Goal: Information Seeking & Learning: Compare options

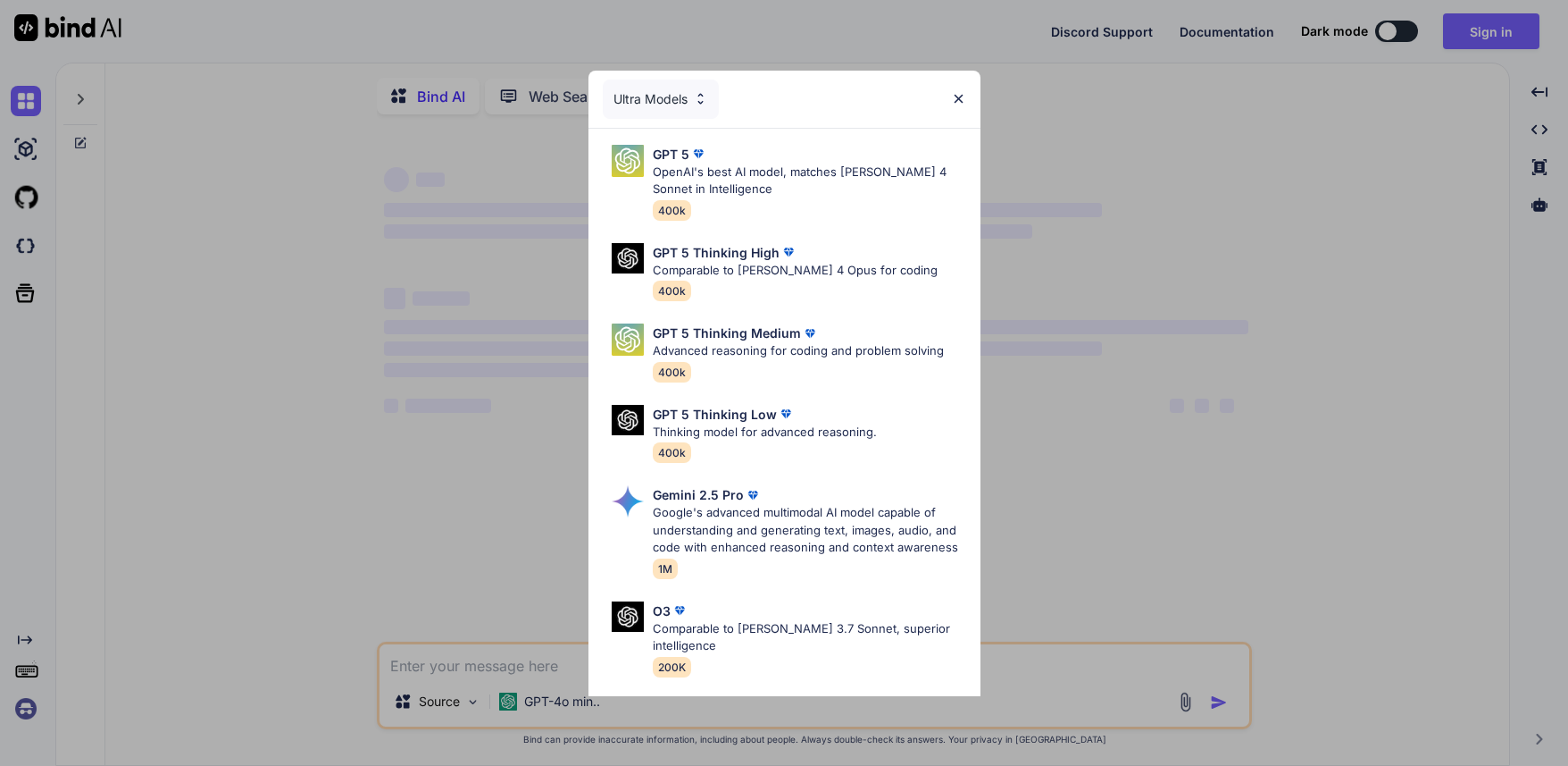
type textarea "x"
click at [955, 93] on img at bounding box center [958, 99] width 16 height 16
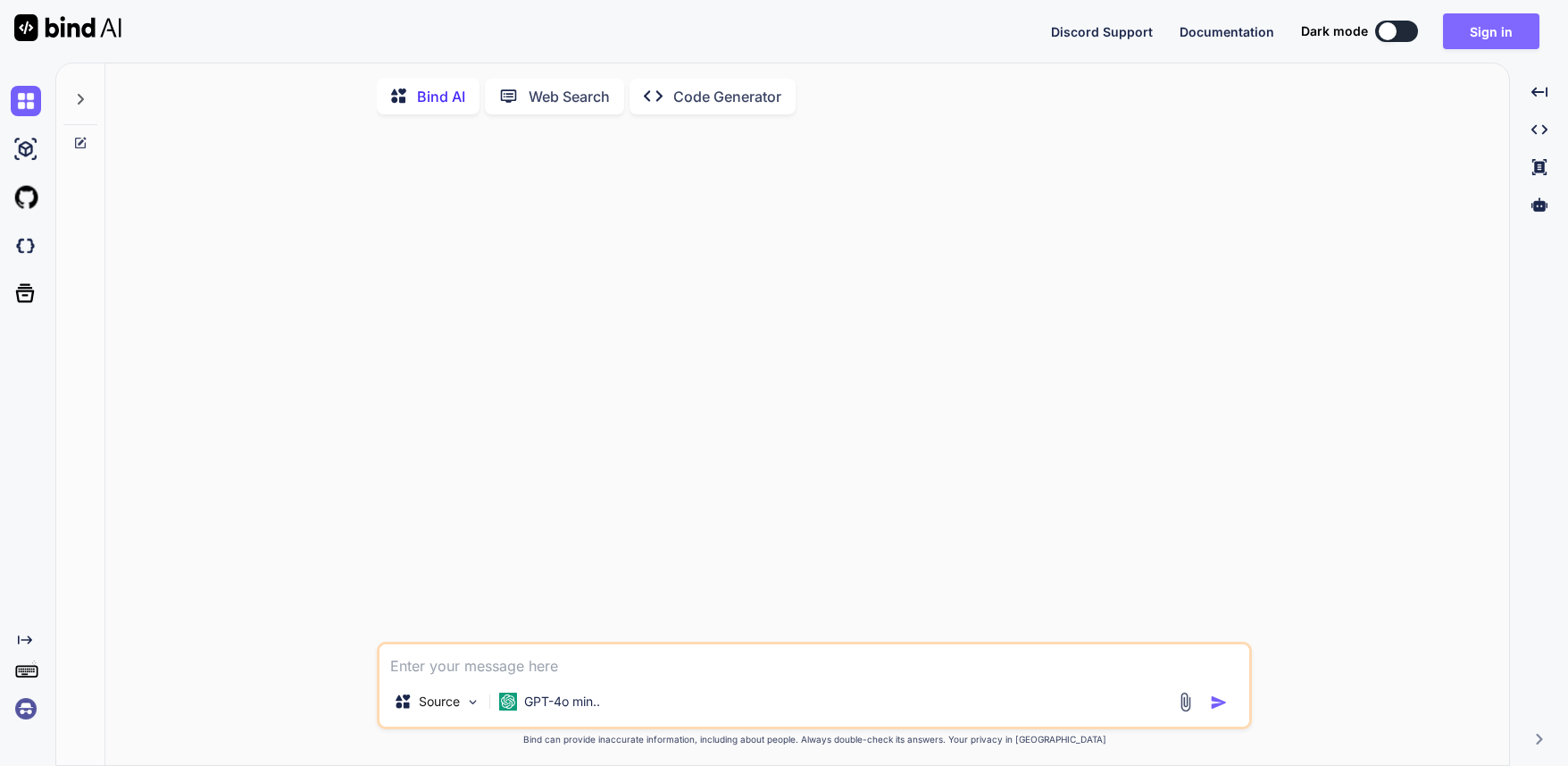
click at [1519, 27] on button "Sign in" at bounding box center [1491, 31] width 97 height 36
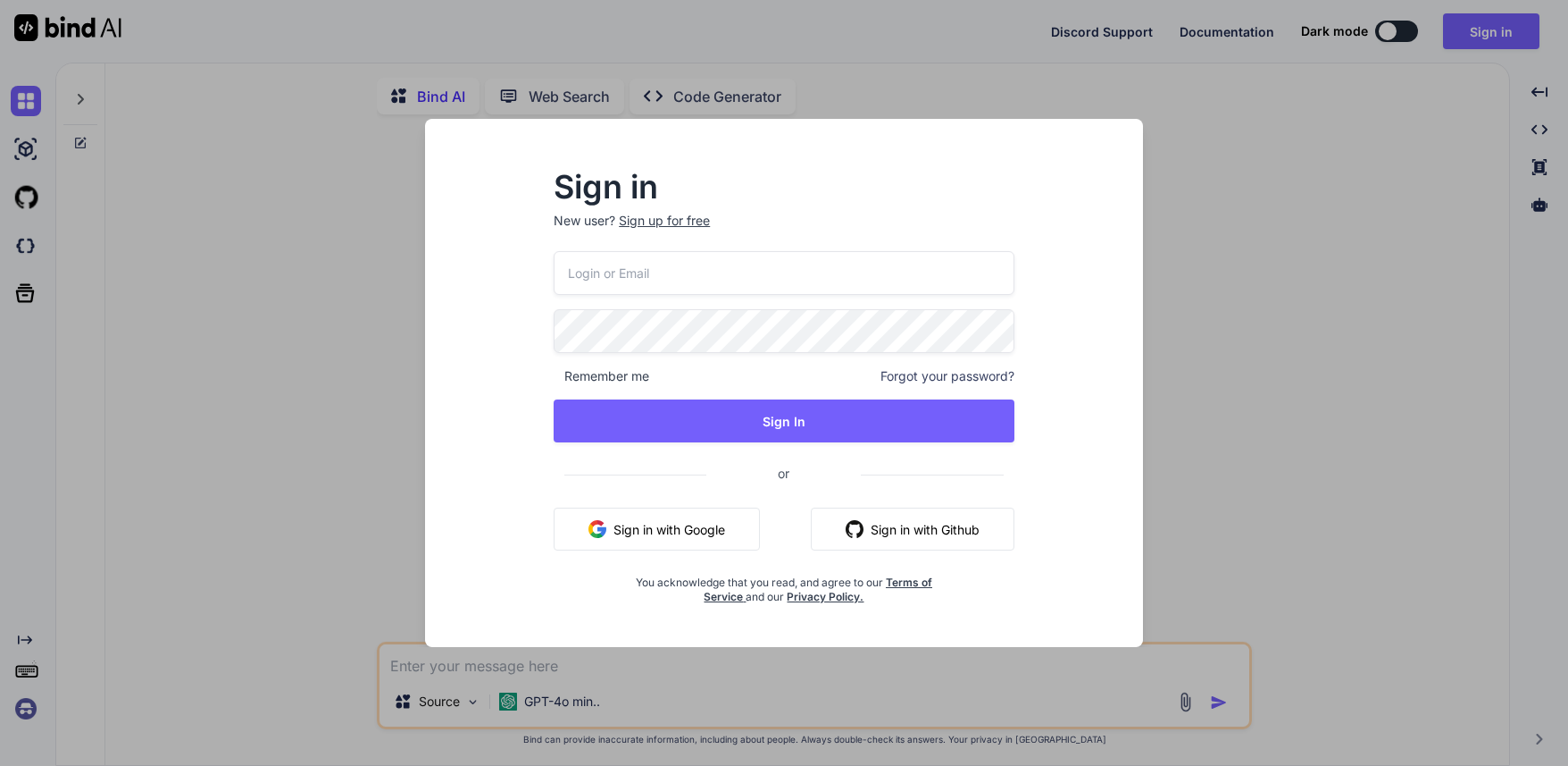
click at [829, 260] on input "email" at bounding box center [784, 273] width 461 height 44
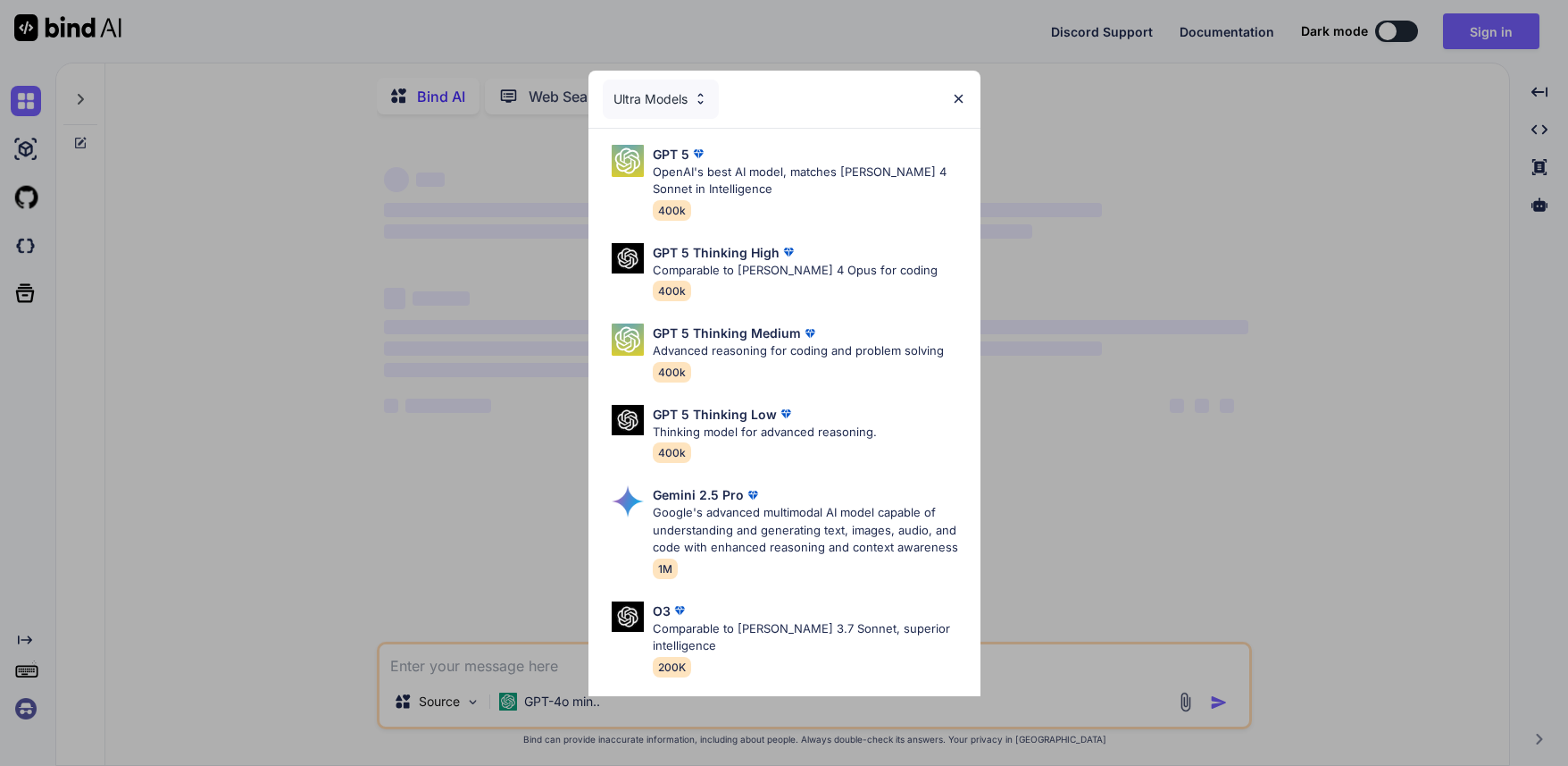
click at [963, 91] on img at bounding box center [958, 99] width 16 height 16
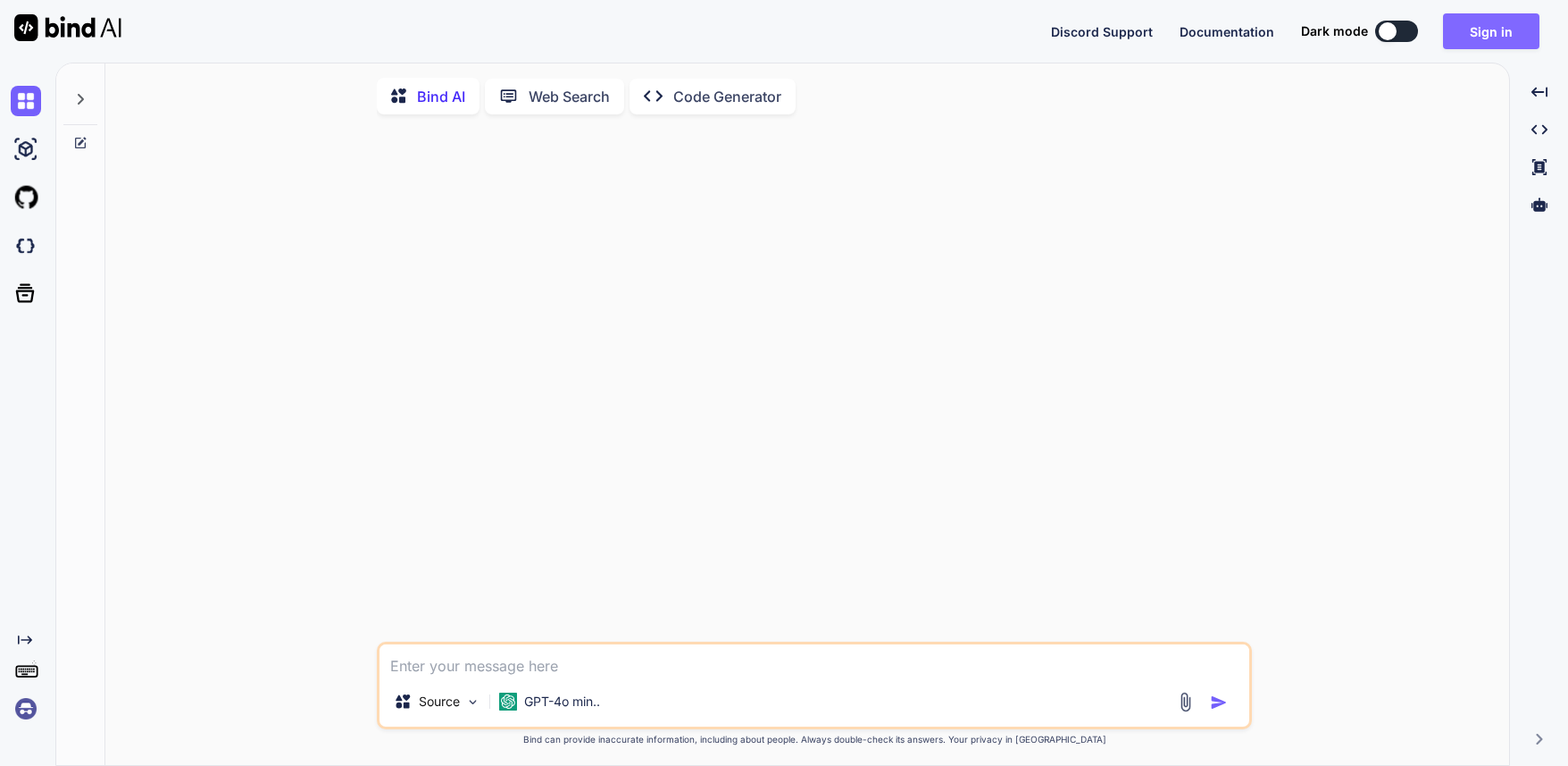
type textarea "x"
click at [1492, 19] on button "Sign in" at bounding box center [1491, 31] width 97 height 36
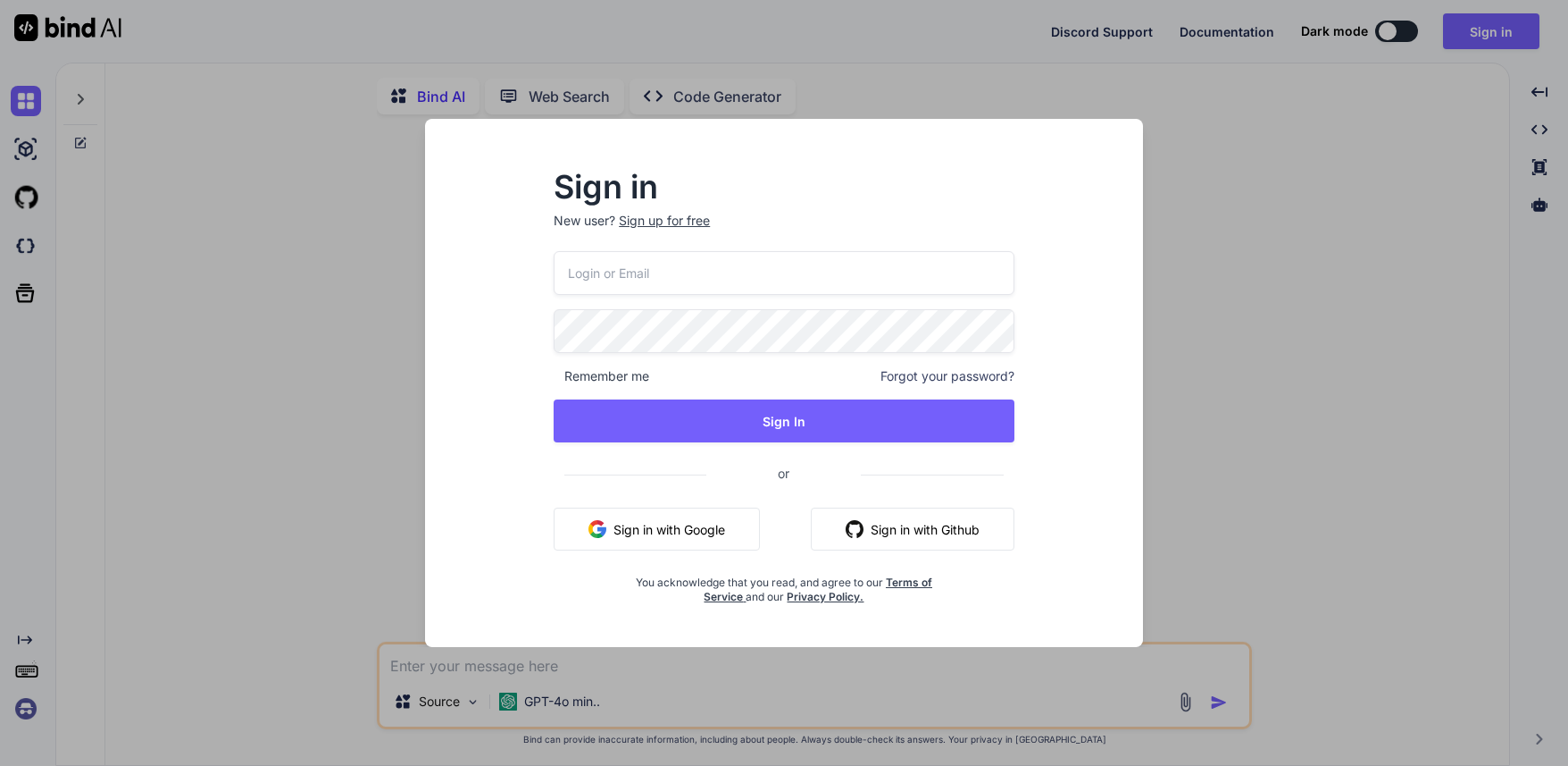
click at [835, 271] on input "email" at bounding box center [784, 273] width 461 height 44
type input "[EMAIL_ADDRESS][DOMAIN_NAME]"
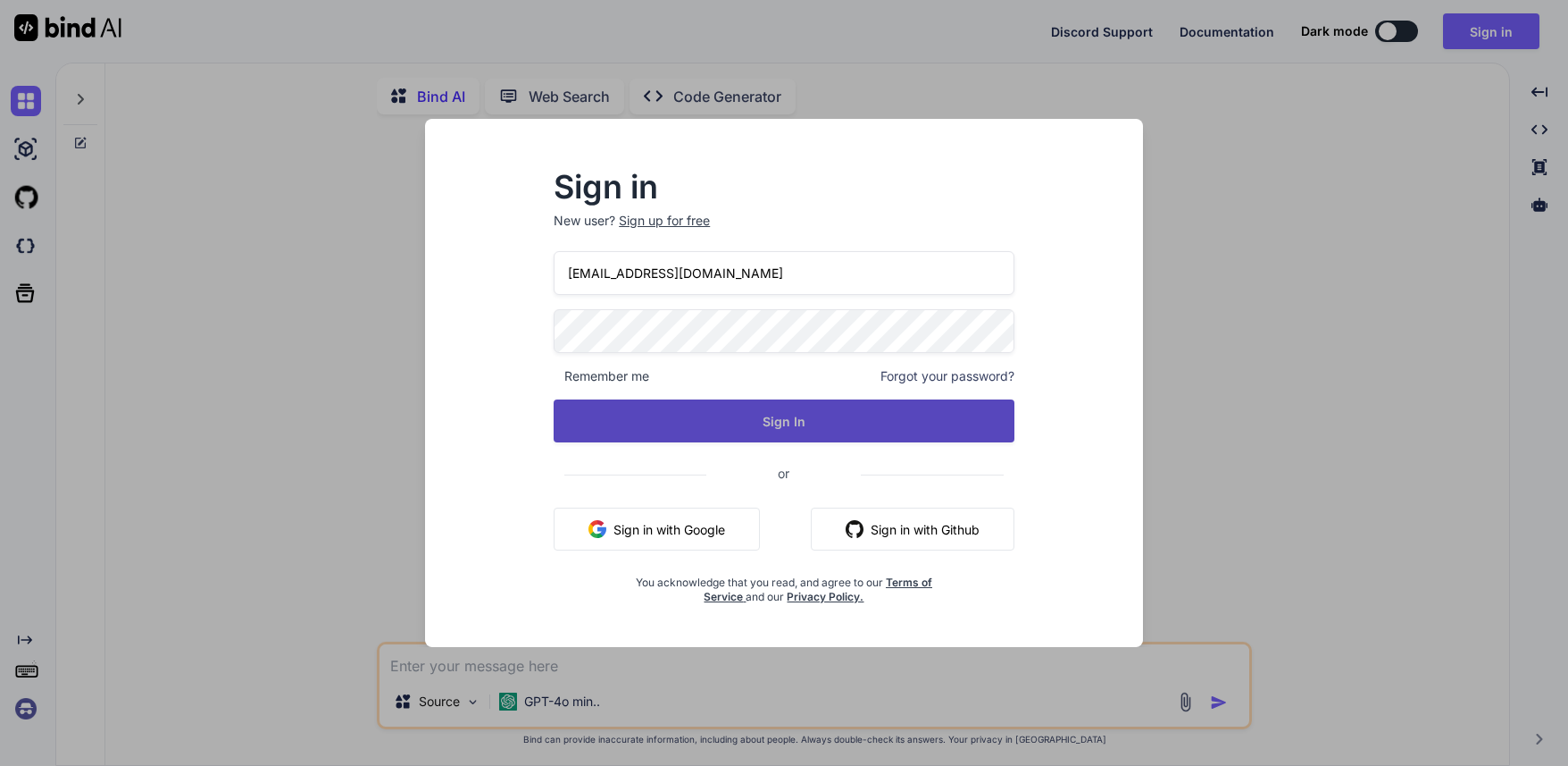
click at [855, 414] on button "Sign In" at bounding box center [784, 420] width 461 height 43
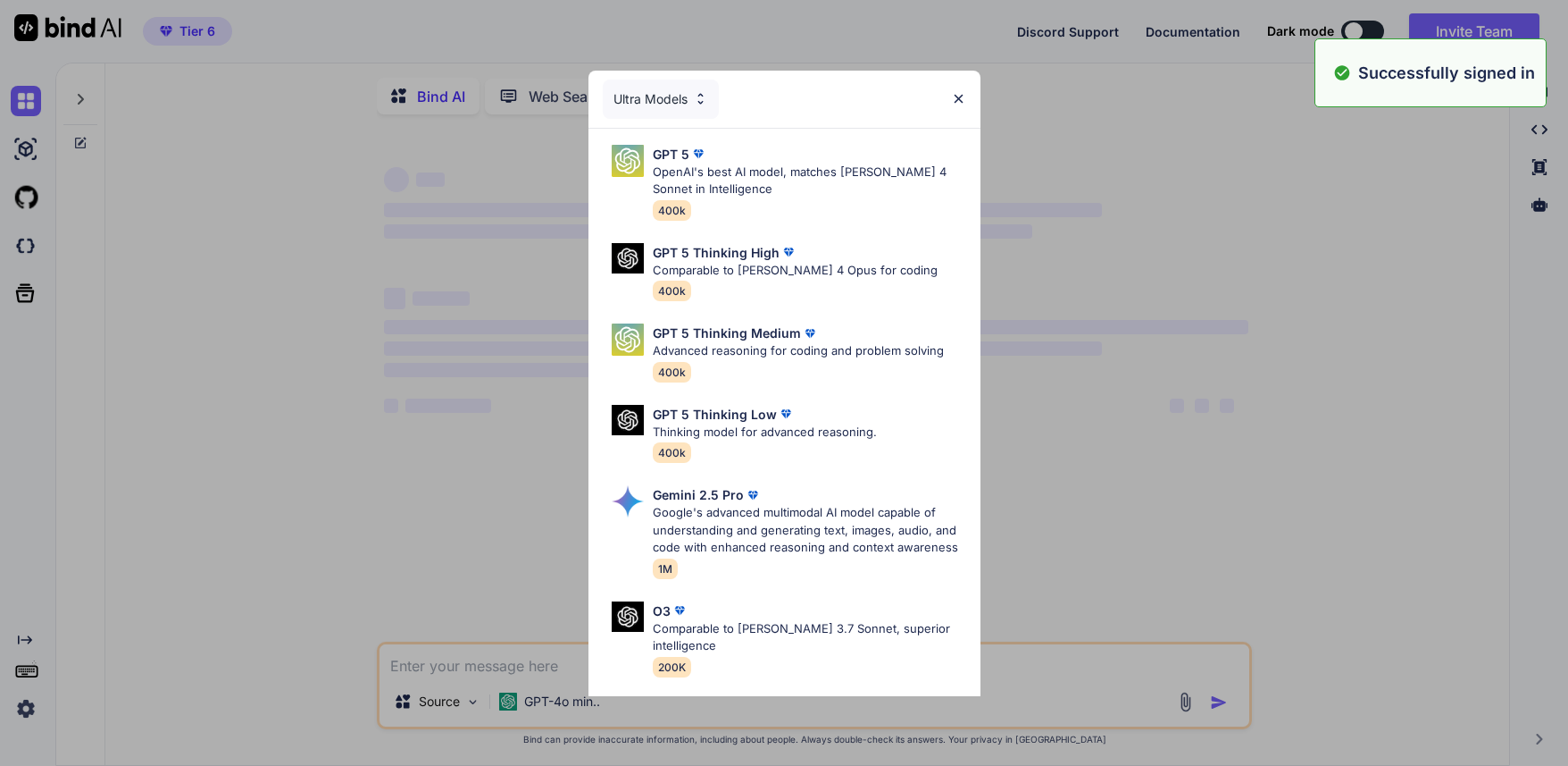
type textarea "x"
click at [958, 96] on img at bounding box center [958, 99] width 16 height 16
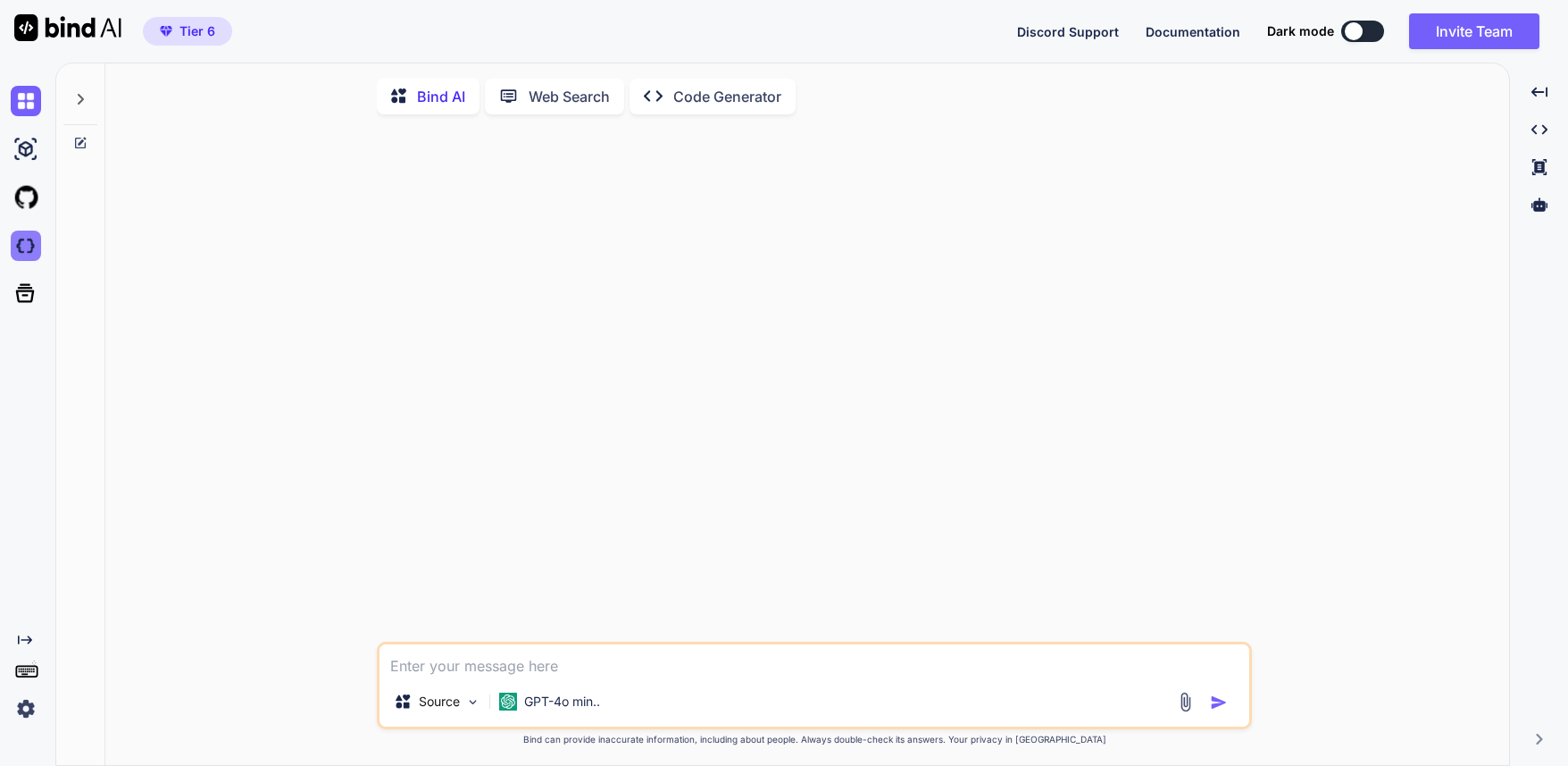
click at [28, 251] on img at bounding box center [26, 245] width 30 height 30
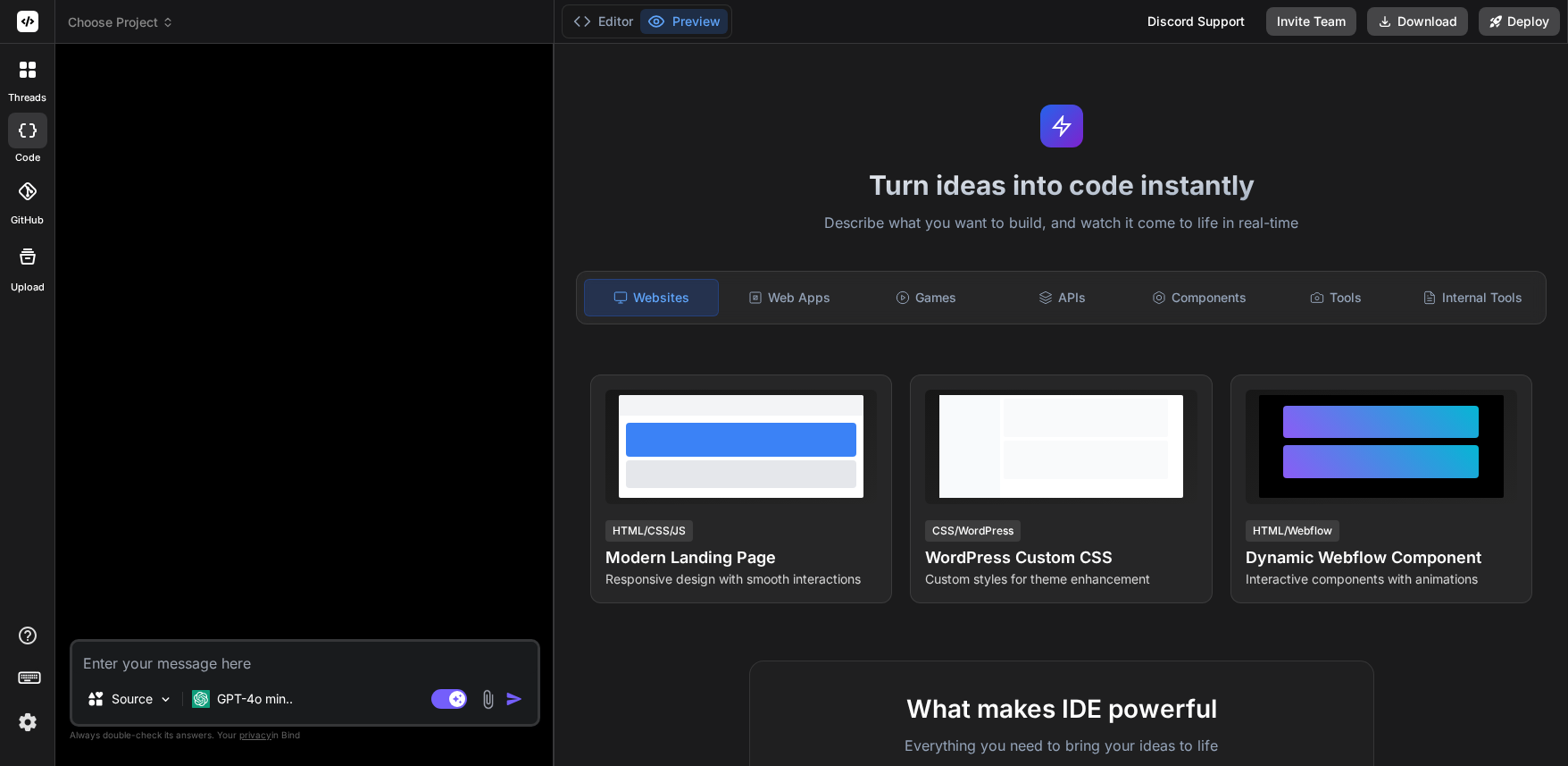
click at [150, 19] on span "Choose Project" at bounding box center [120, 23] width 106 height 18
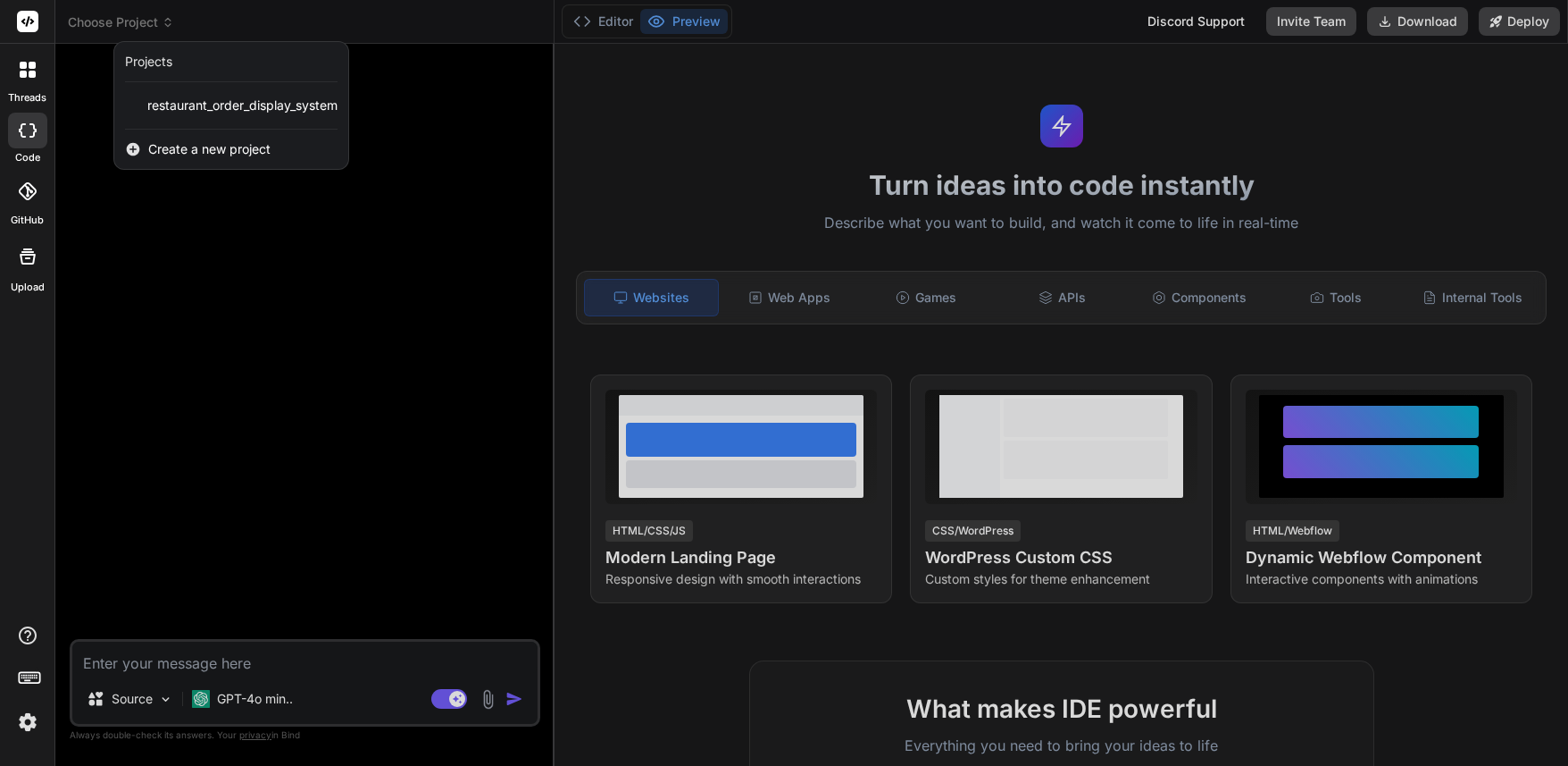
click at [150, 19] on div at bounding box center [784, 383] width 1568 height 766
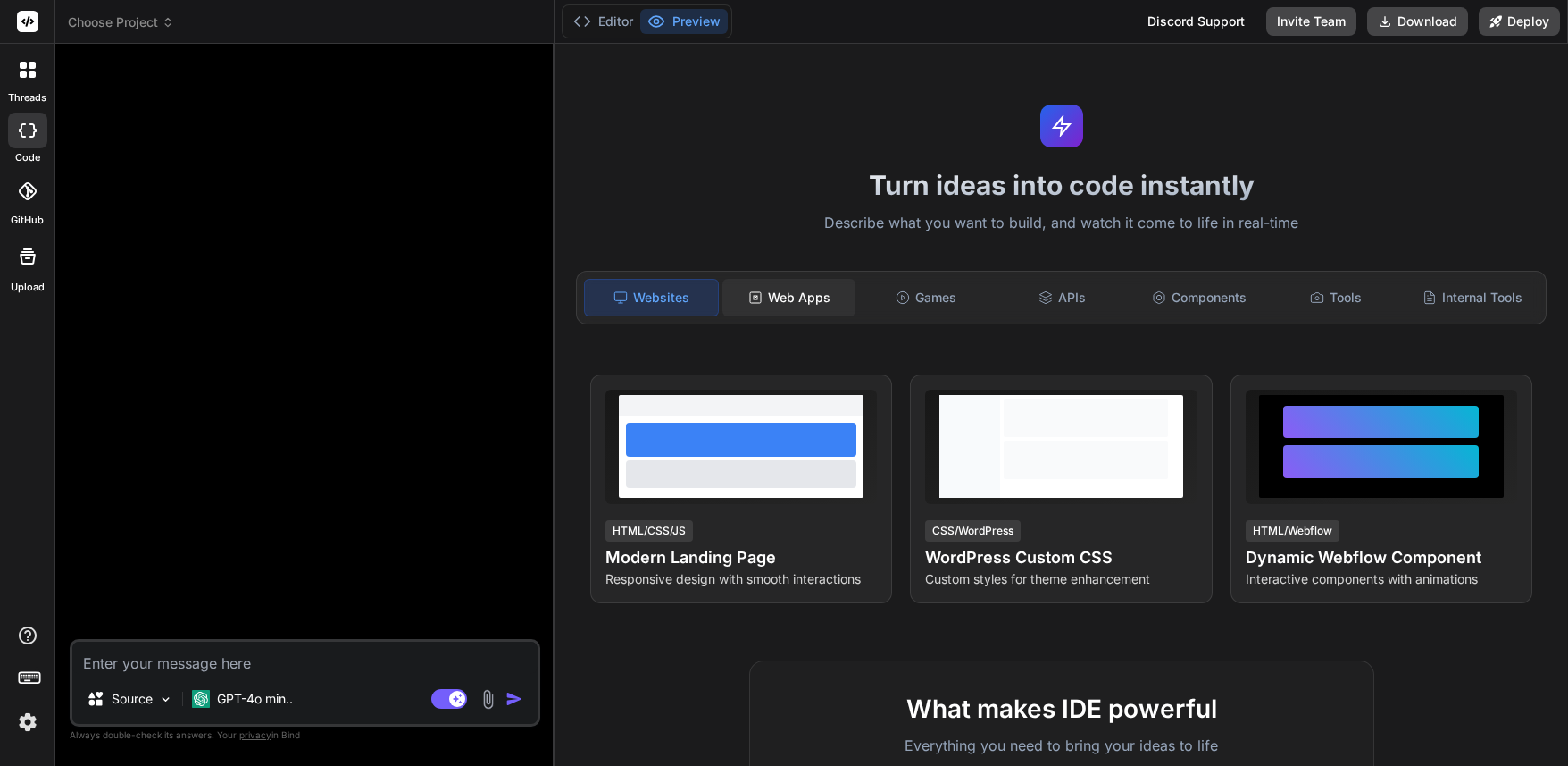
click at [810, 306] on div "Web Apps" at bounding box center [789, 297] width 133 height 37
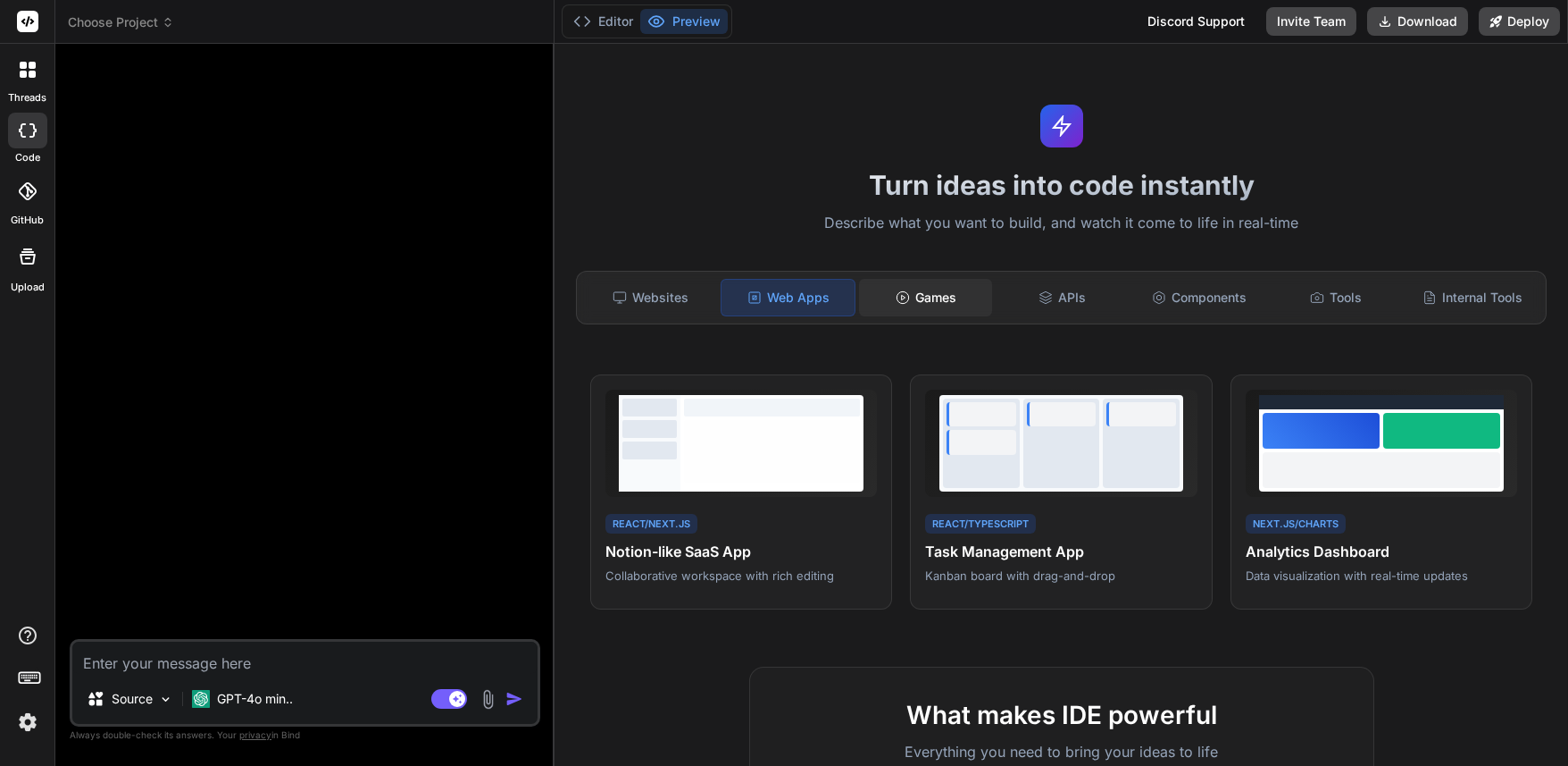
click at [903, 297] on polygon at bounding box center [903, 297] width 4 height 5
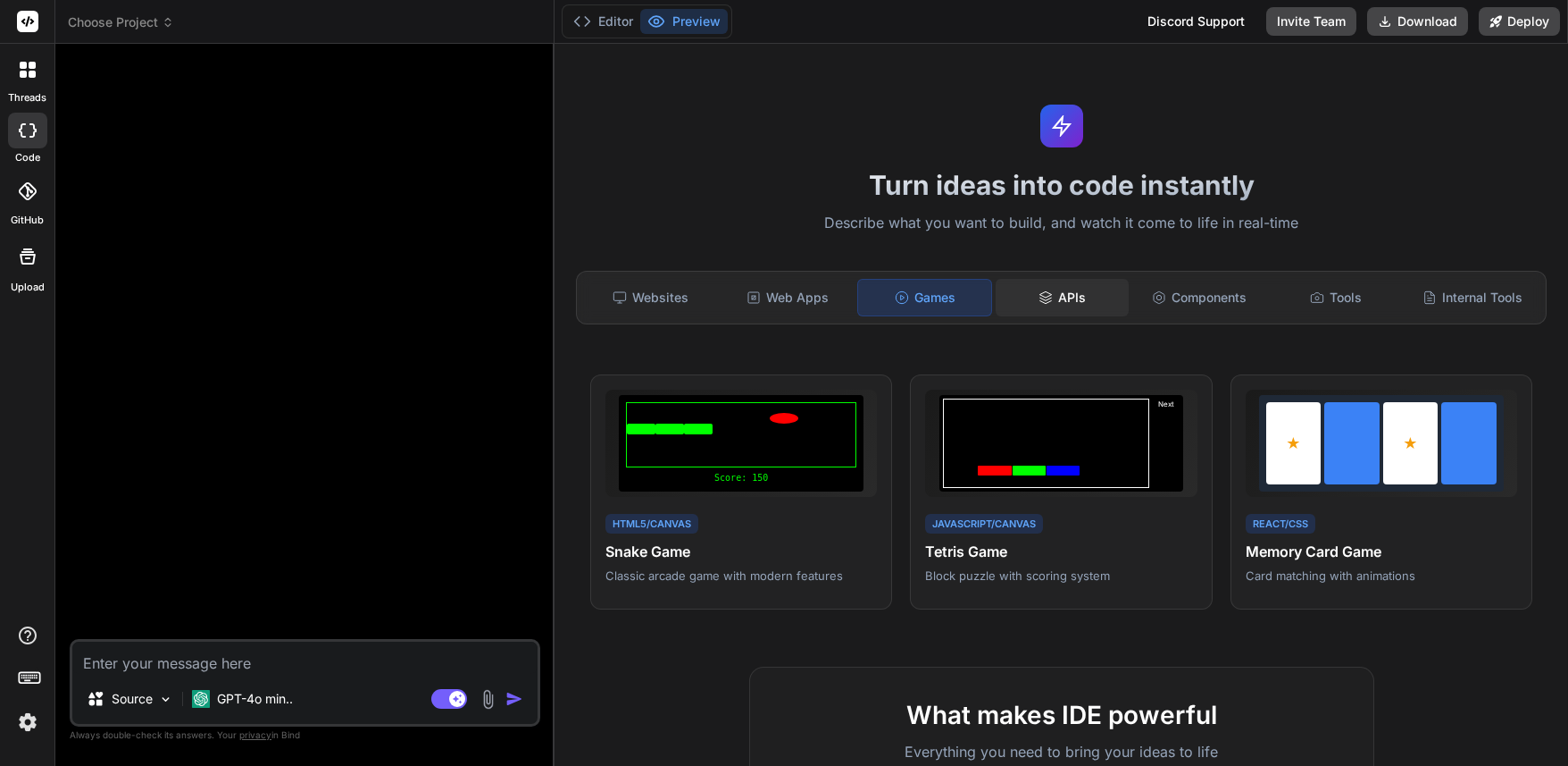
click at [1042, 298] on icon at bounding box center [1046, 298] width 15 height 15
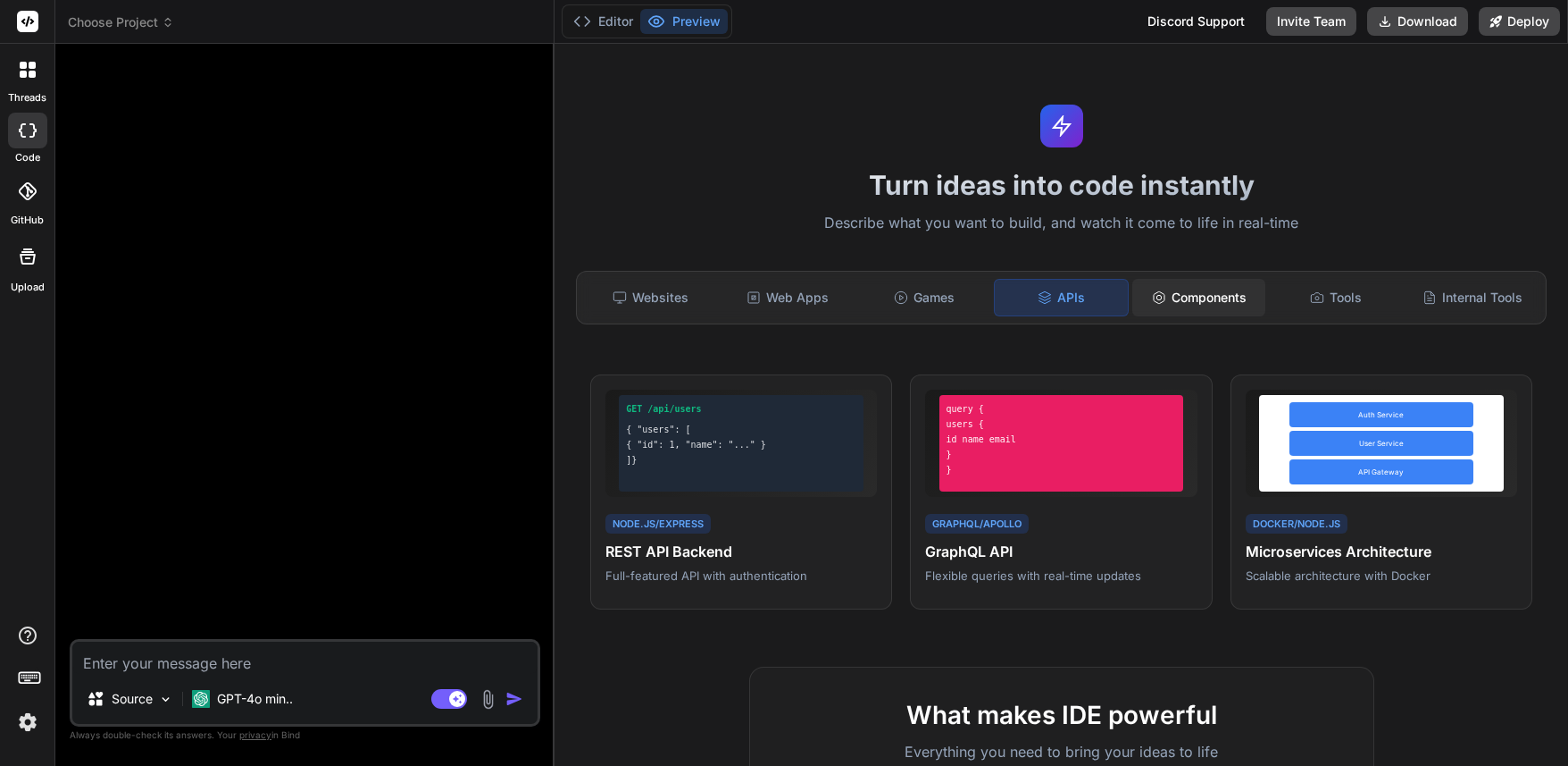
click at [1201, 289] on div "Components" at bounding box center [1199, 297] width 133 height 37
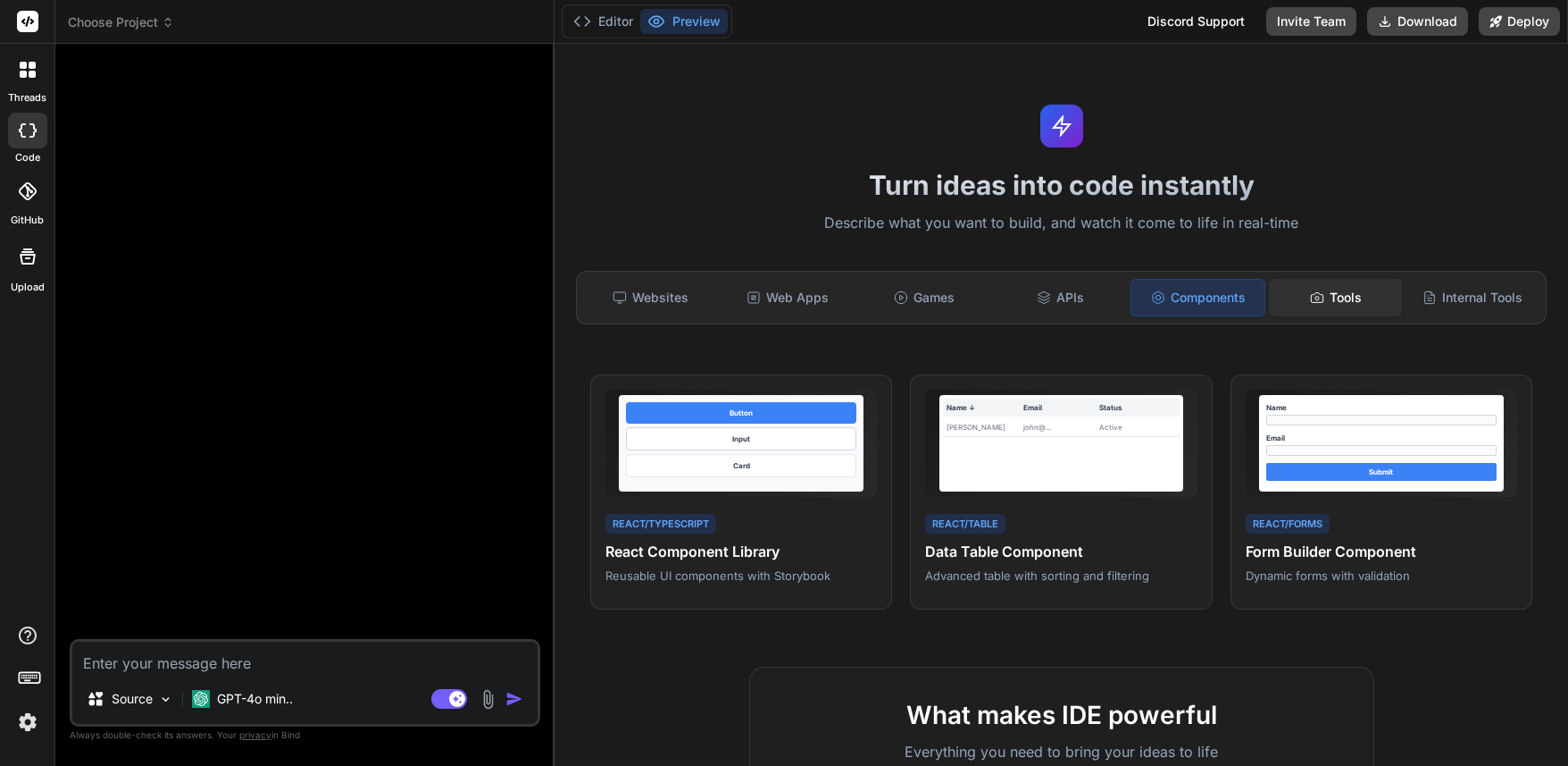
click at [1337, 295] on div "Tools" at bounding box center [1336, 297] width 133 height 37
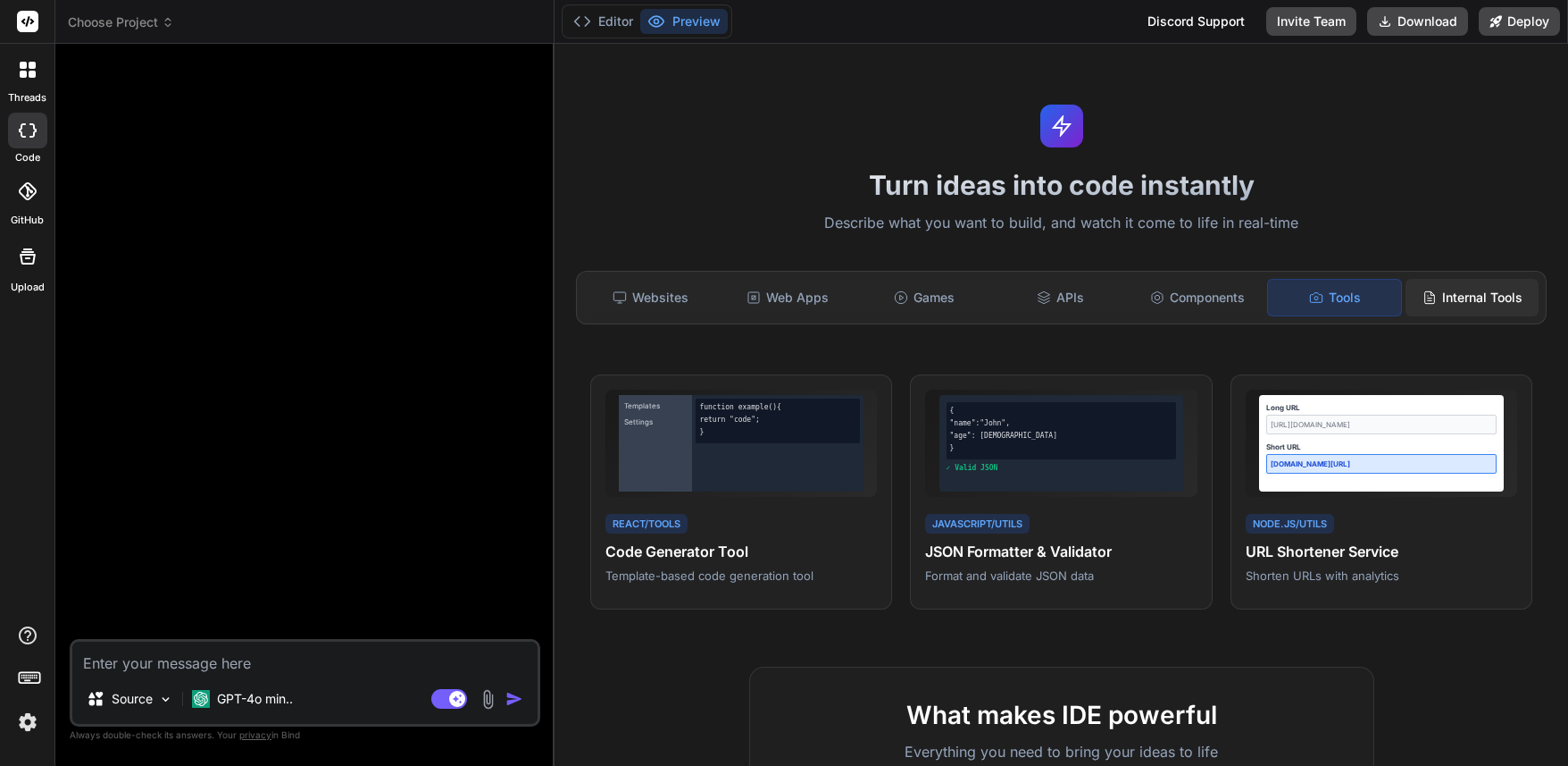
click at [1454, 294] on div "Internal Tools" at bounding box center [1472, 297] width 133 height 37
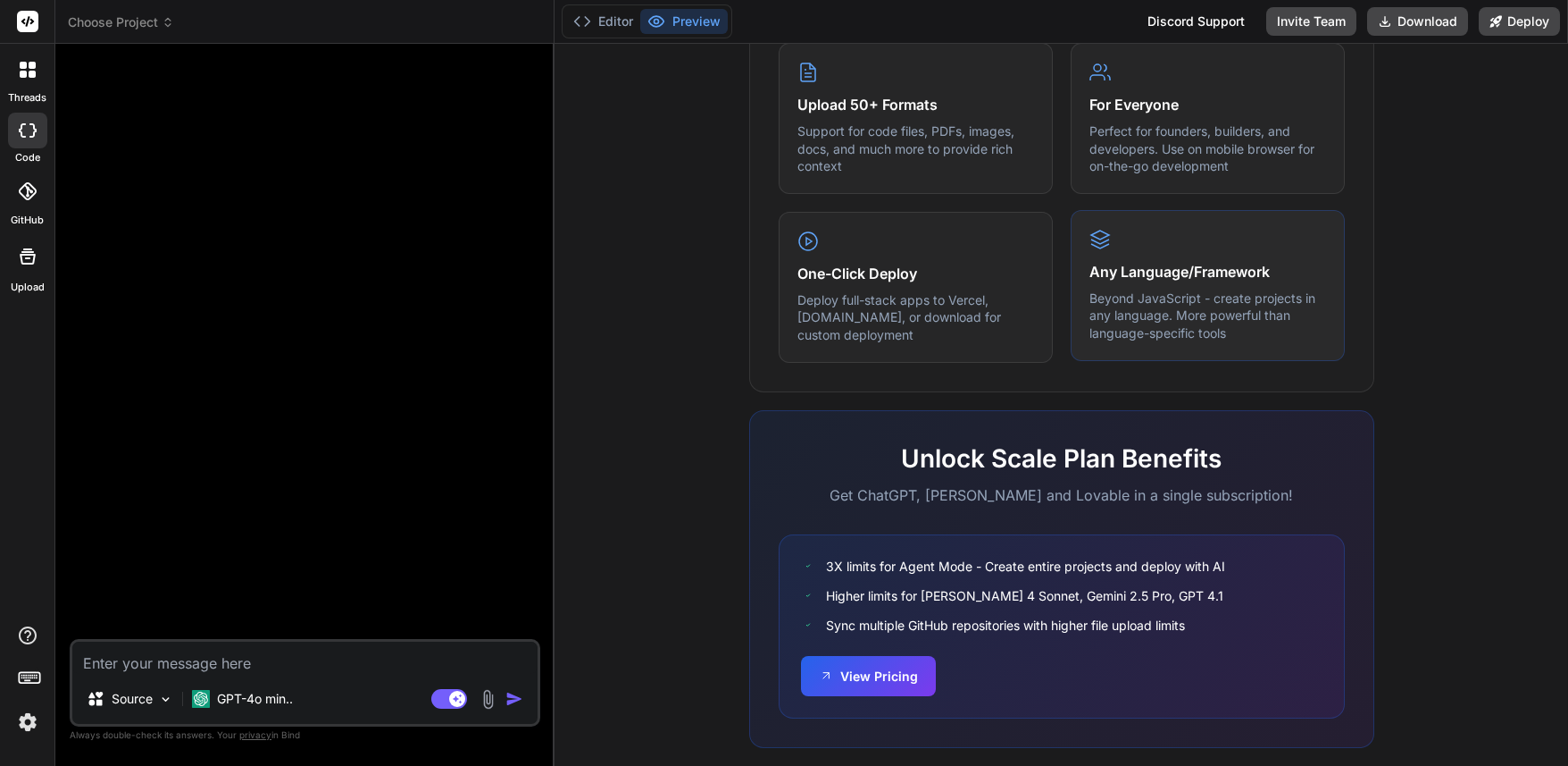
scroll to position [937, 0]
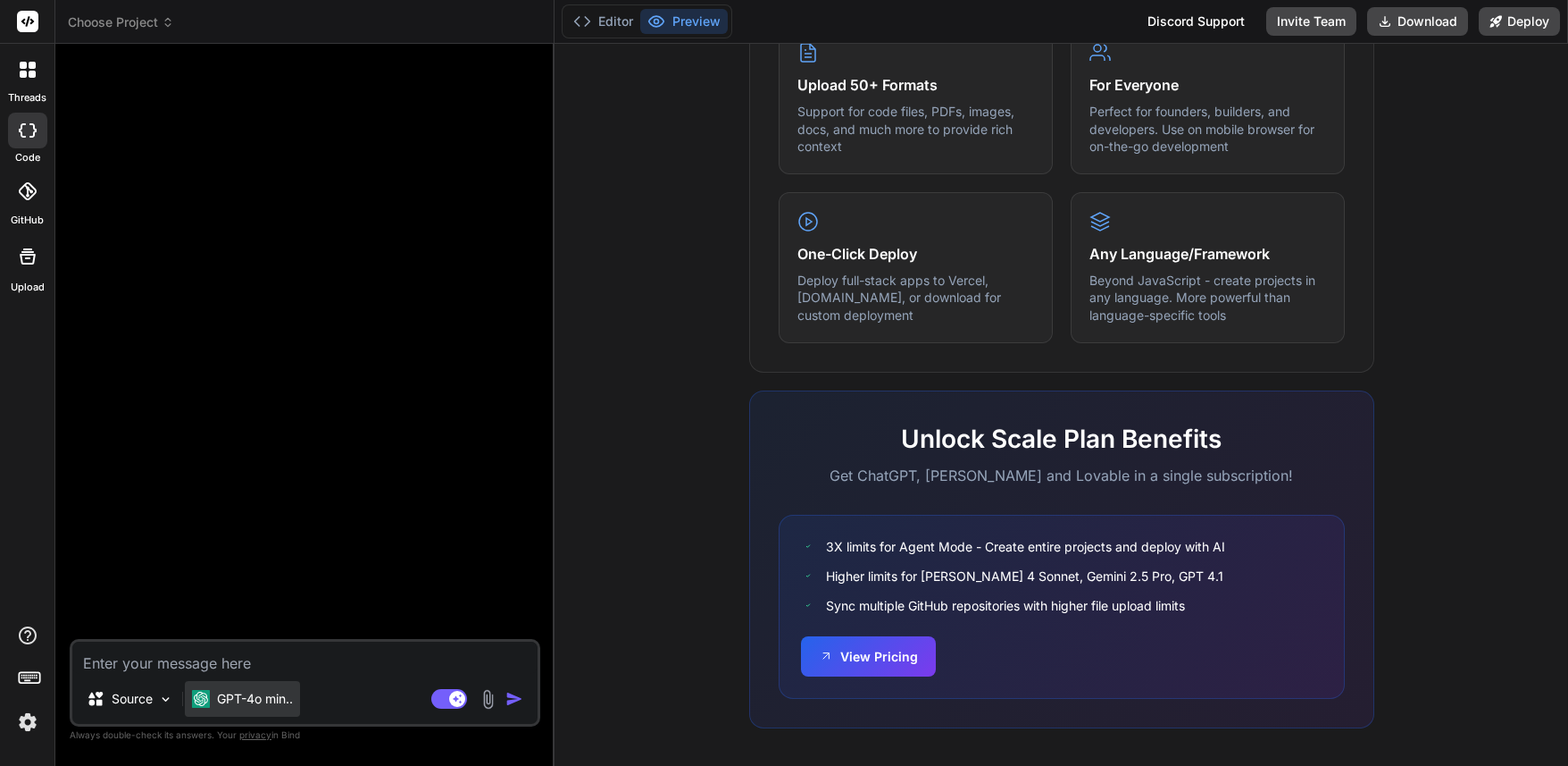
click at [214, 708] on div "GPT-4o min.." at bounding box center [243, 698] width 115 height 36
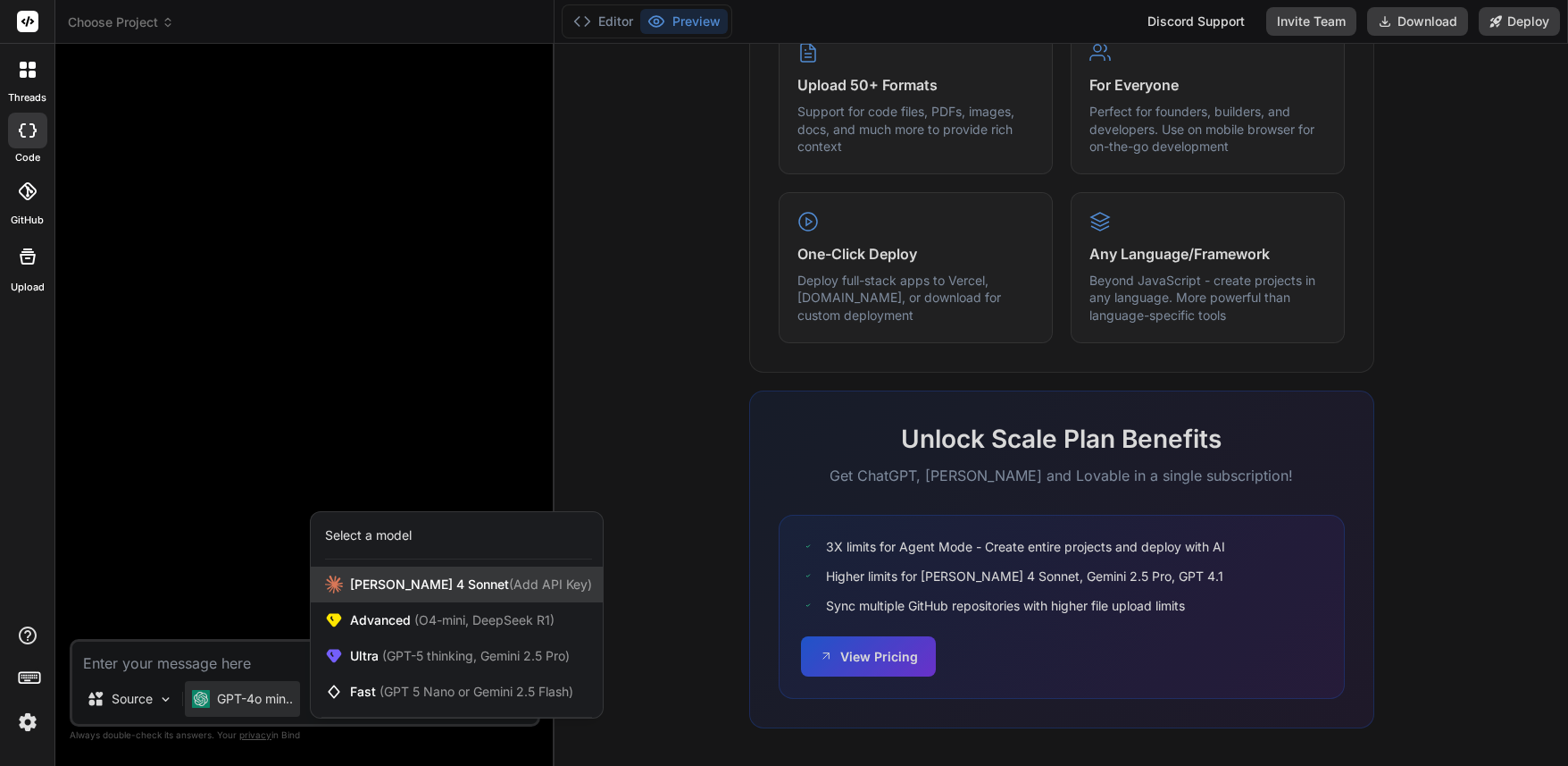
click at [396, 595] on div "Claude 4 Sonnet (Add API Key)" at bounding box center [457, 583] width 292 height 36
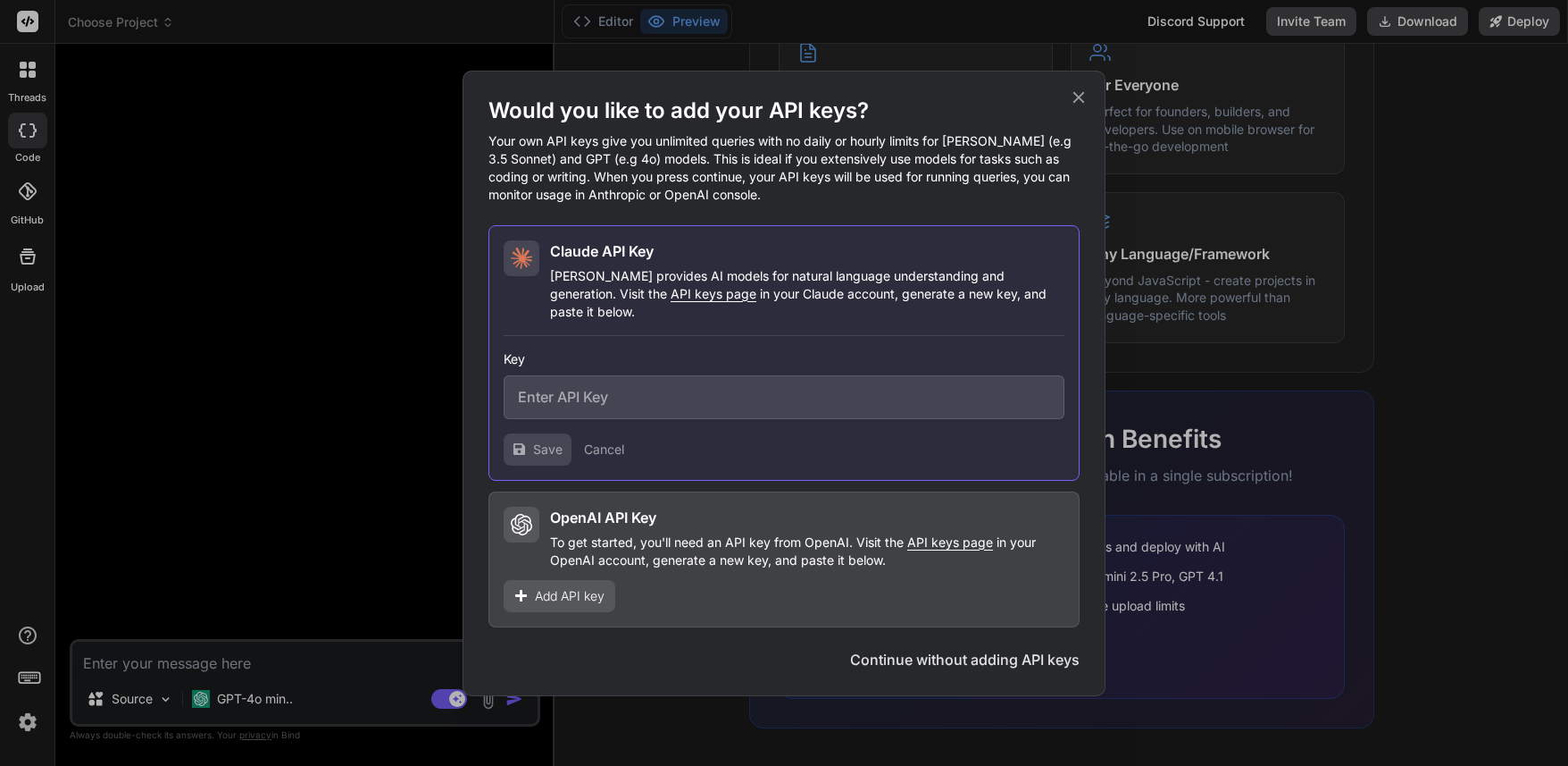
click at [1084, 103] on icon at bounding box center [1079, 98] width 20 height 20
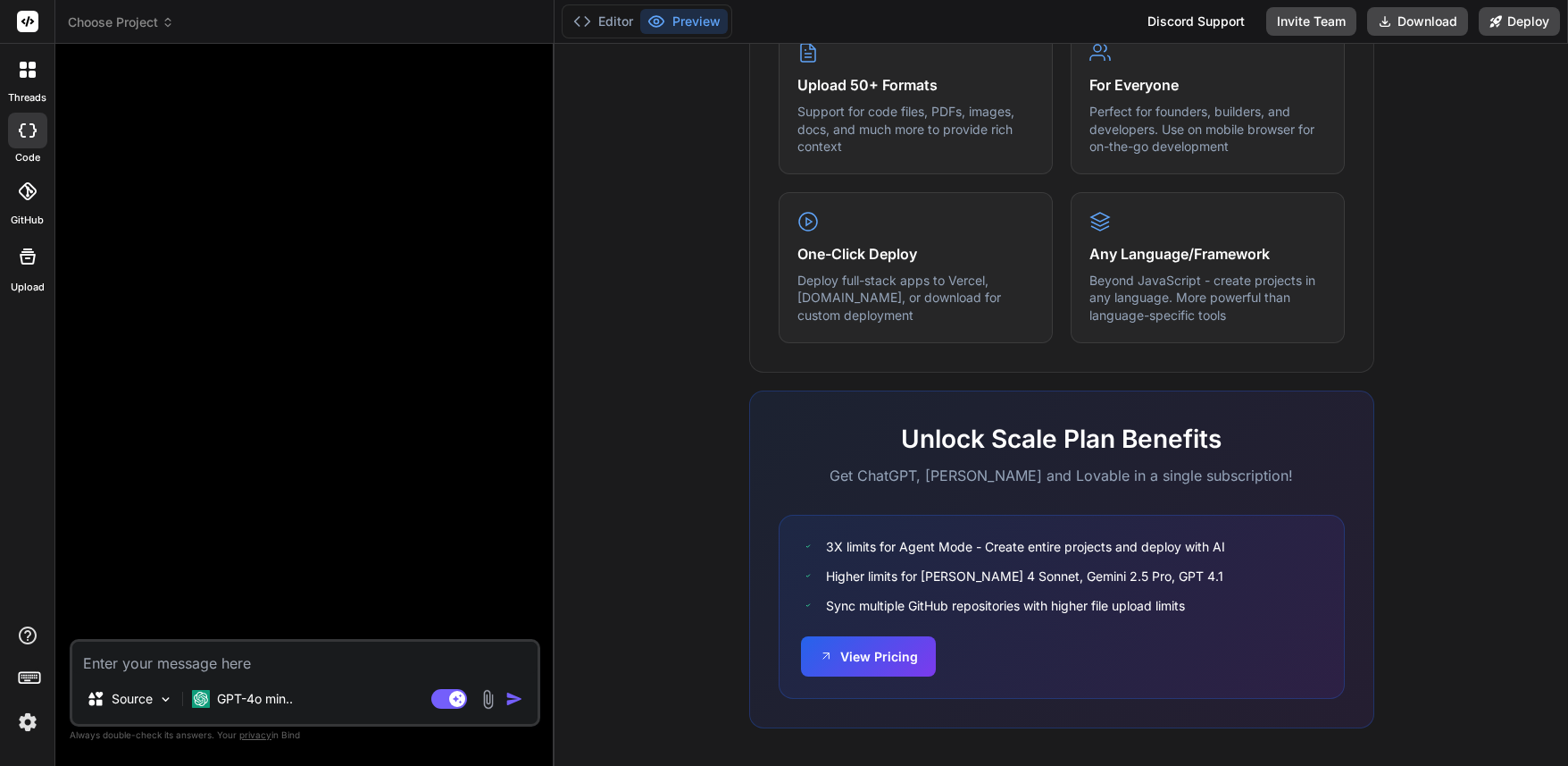
click at [26, 717] on img at bounding box center [27, 721] width 30 height 30
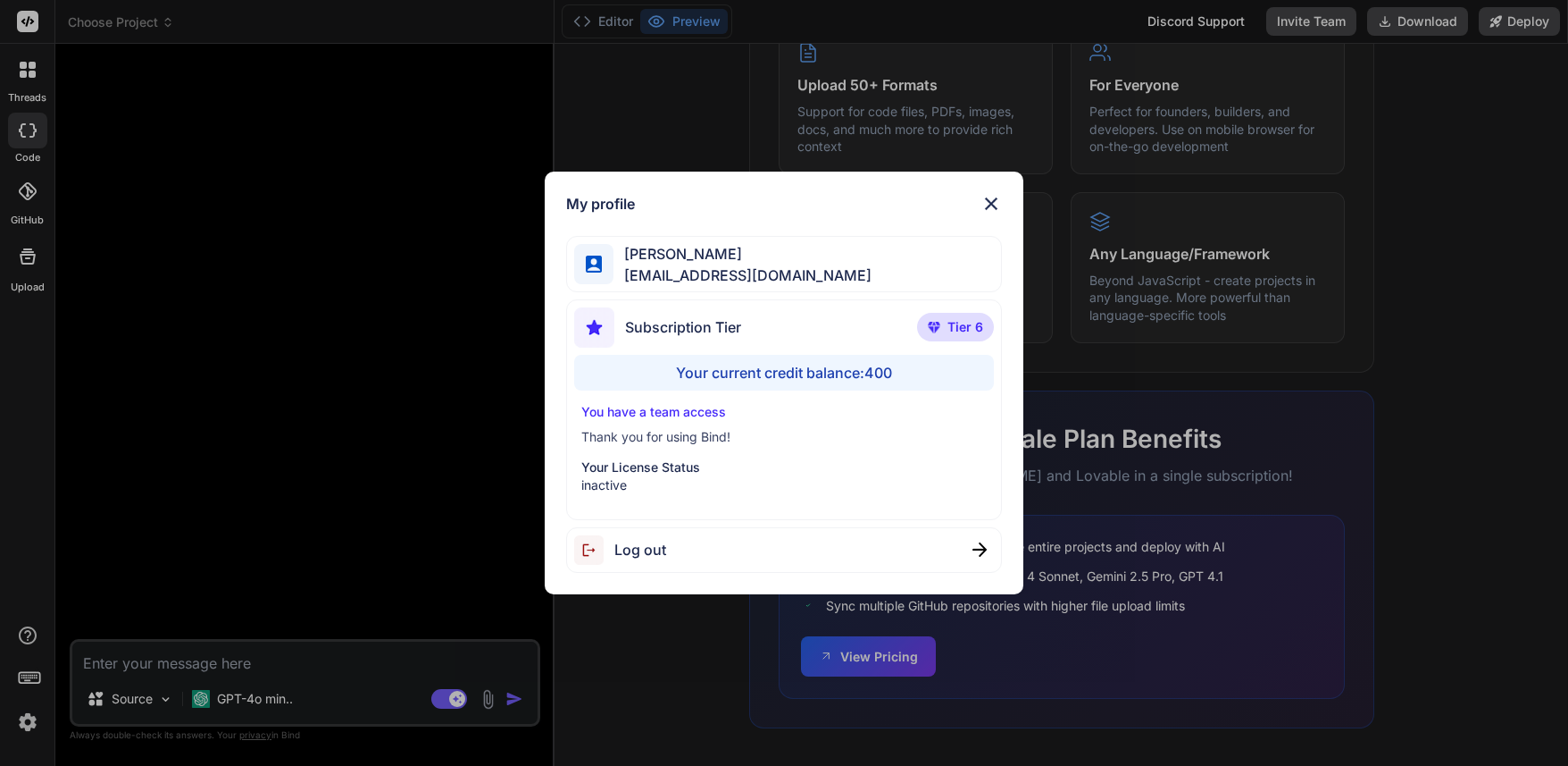
click at [987, 197] on img at bounding box center [990, 203] width 21 height 21
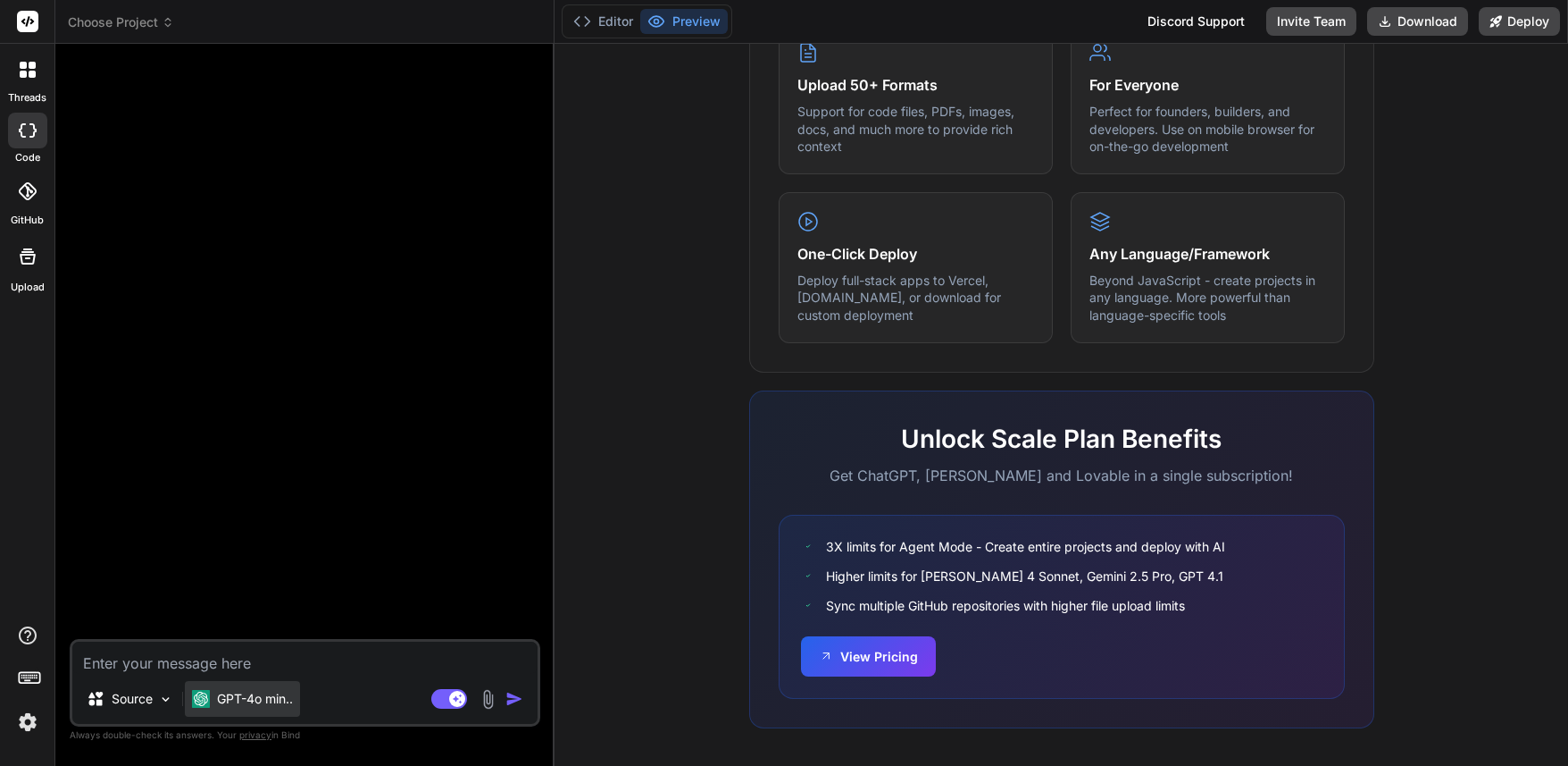
click at [230, 691] on p "GPT-4o min.." at bounding box center [255, 698] width 76 height 18
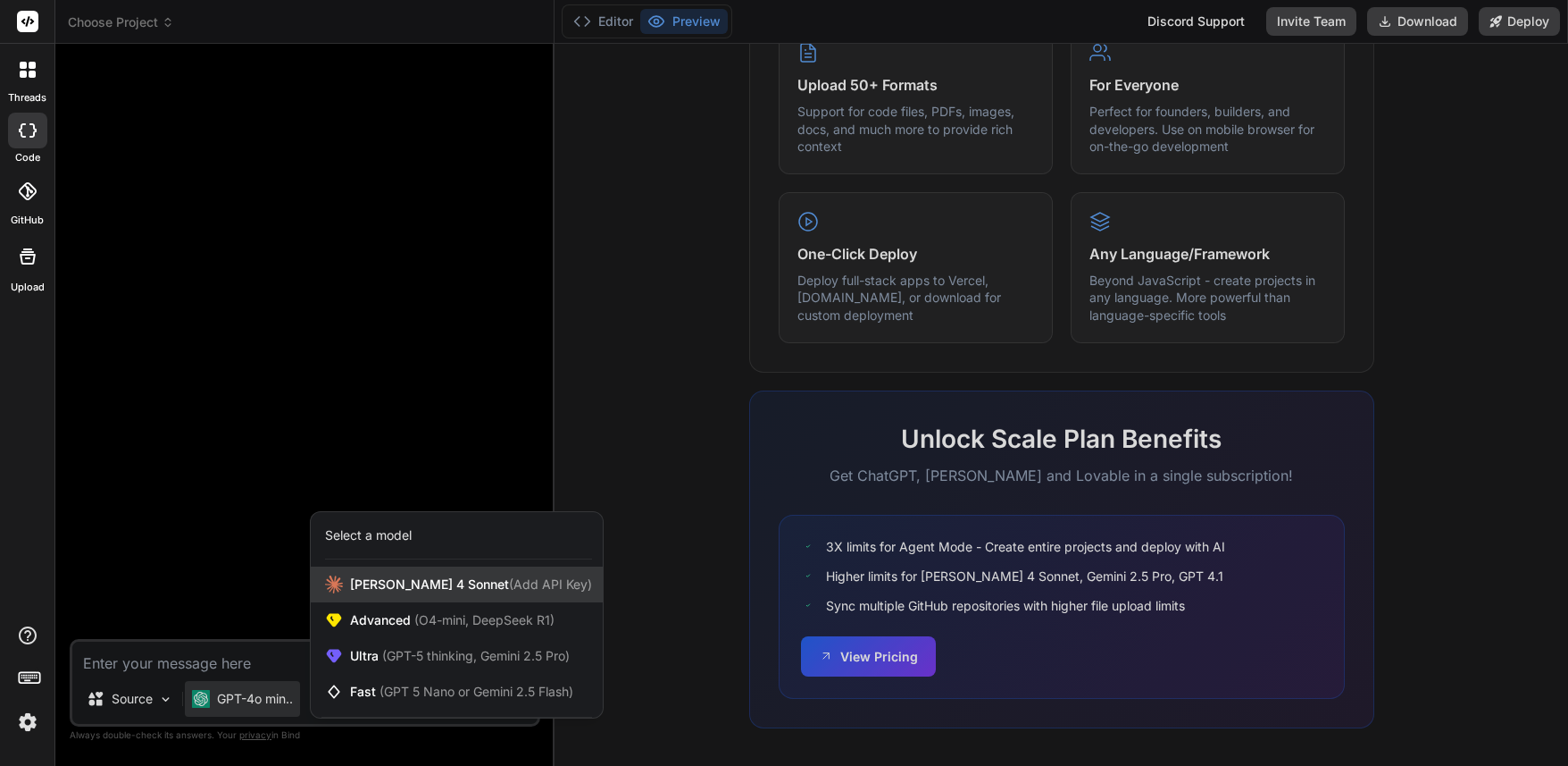
click at [424, 594] on div "Claude 4 Sonnet (Add API Key)" at bounding box center [457, 583] width 292 height 36
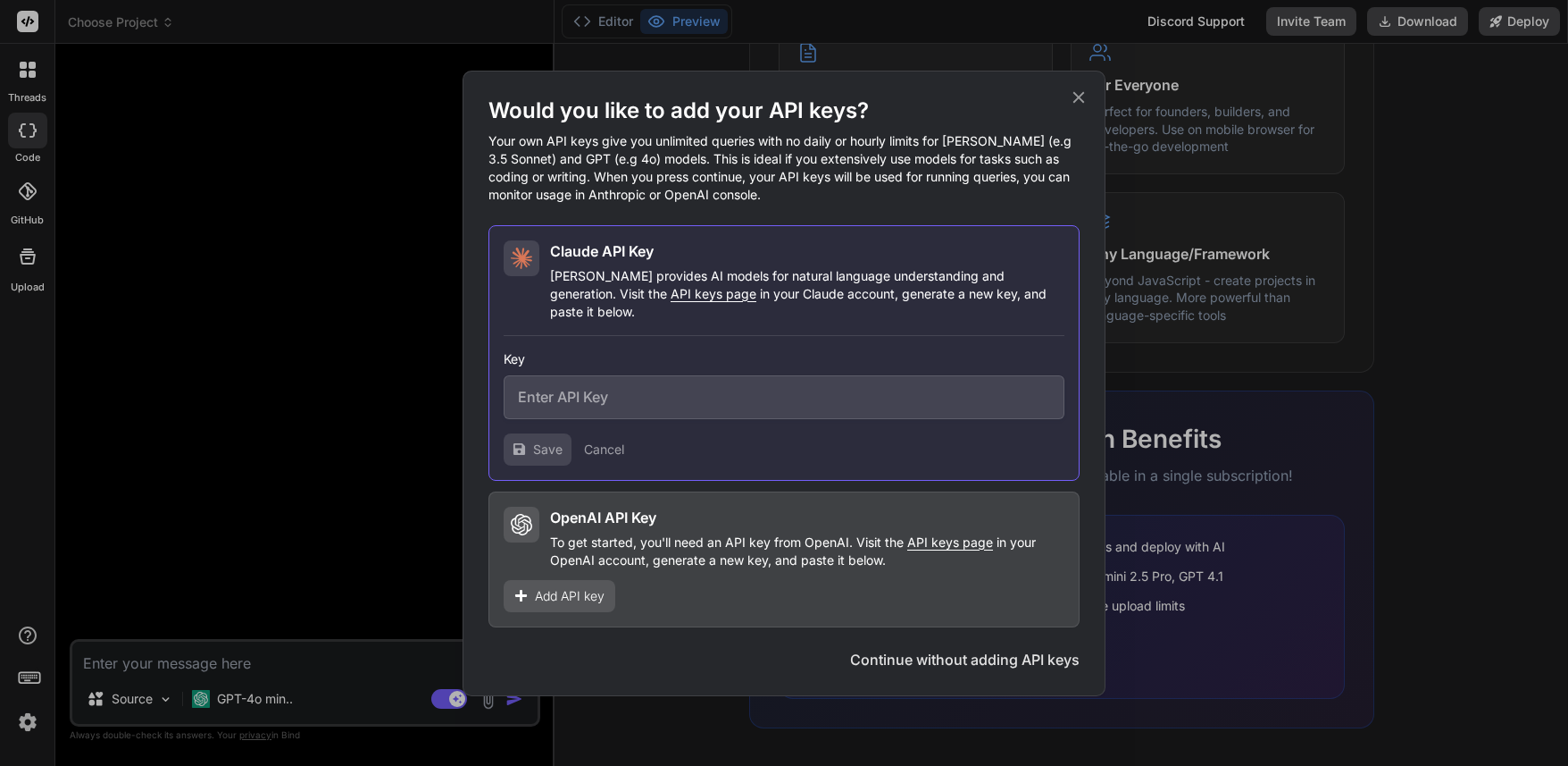
click at [1082, 102] on icon at bounding box center [1079, 97] width 12 height 12
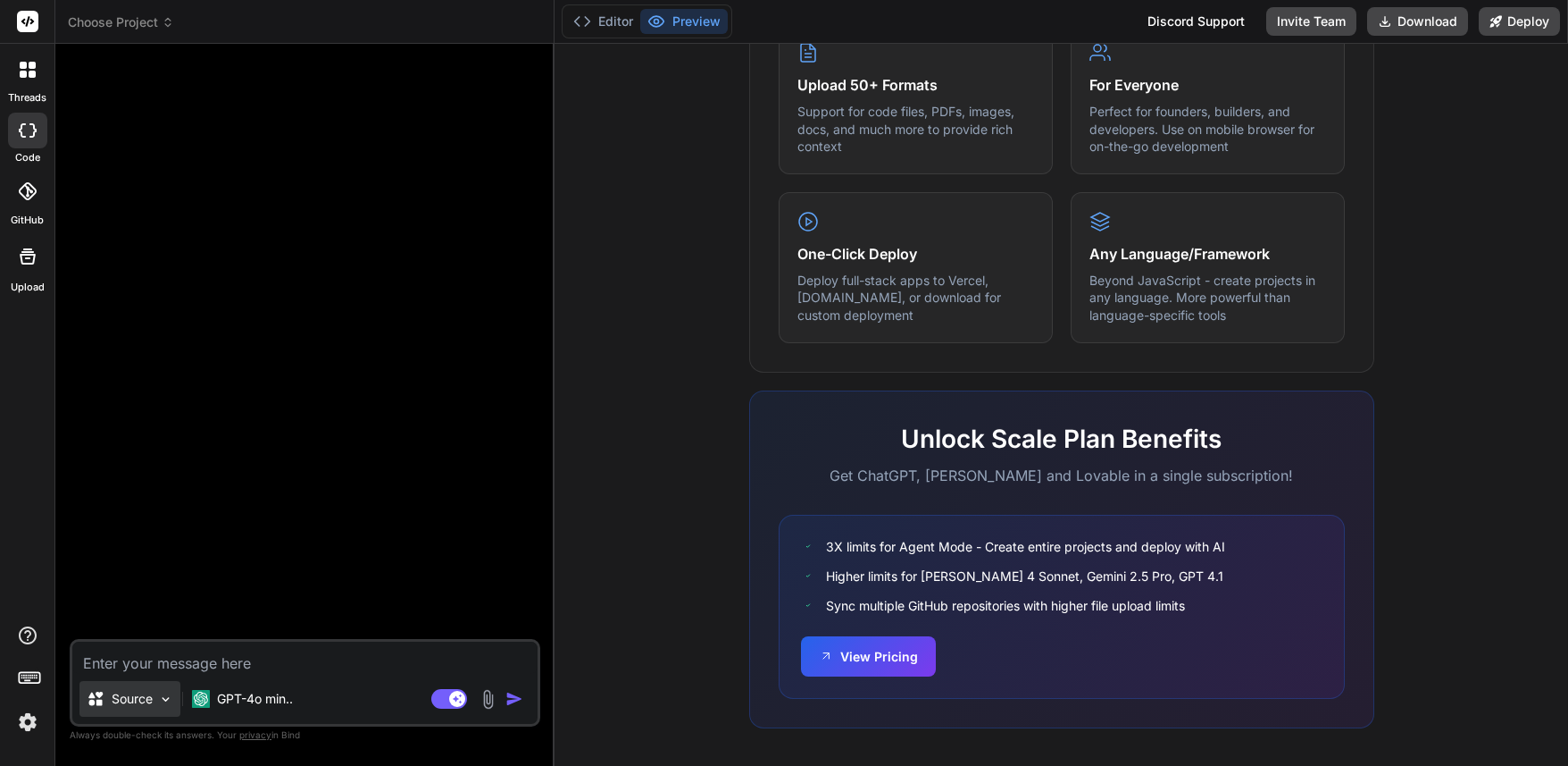
click at [133, 708] on div "Source" at bounding box center [130, 698] width 101 height 36
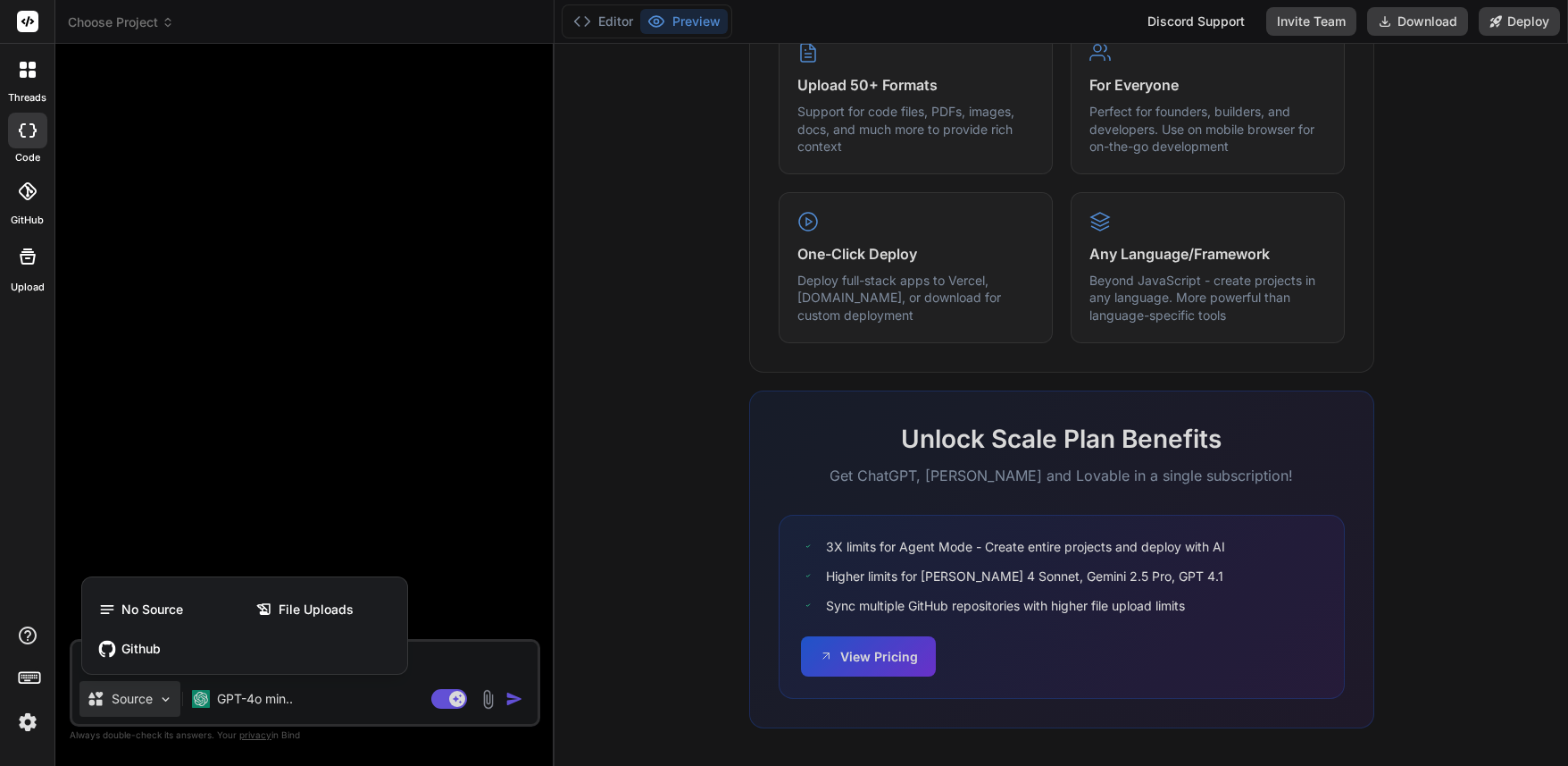
click at [140, 707] on div at bounding box center [784, 383] width 1568 height 766
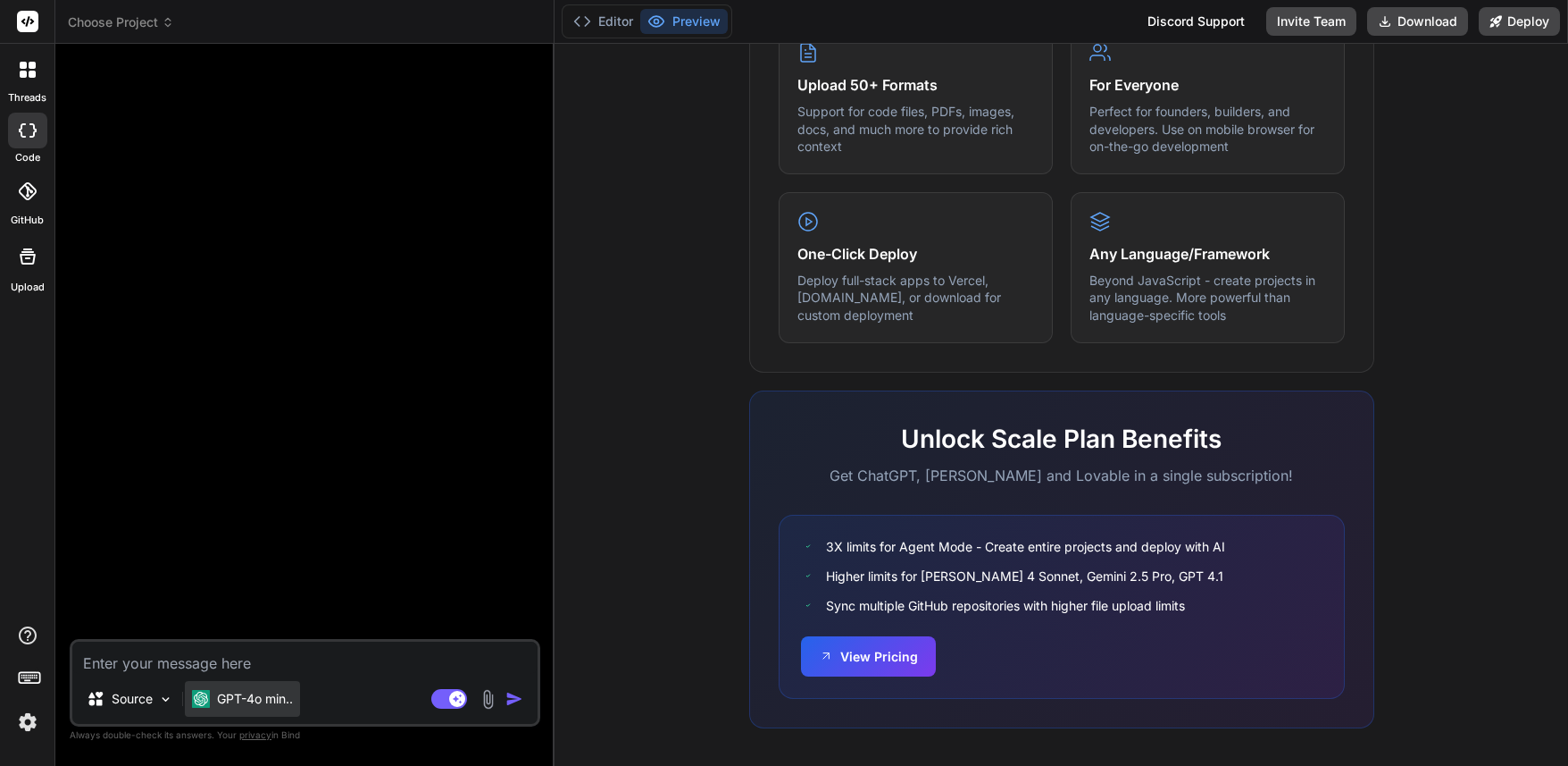
click at [231, 696] on p "GPT-4o min.." at bounding box center [255, 698] width 76 height 18
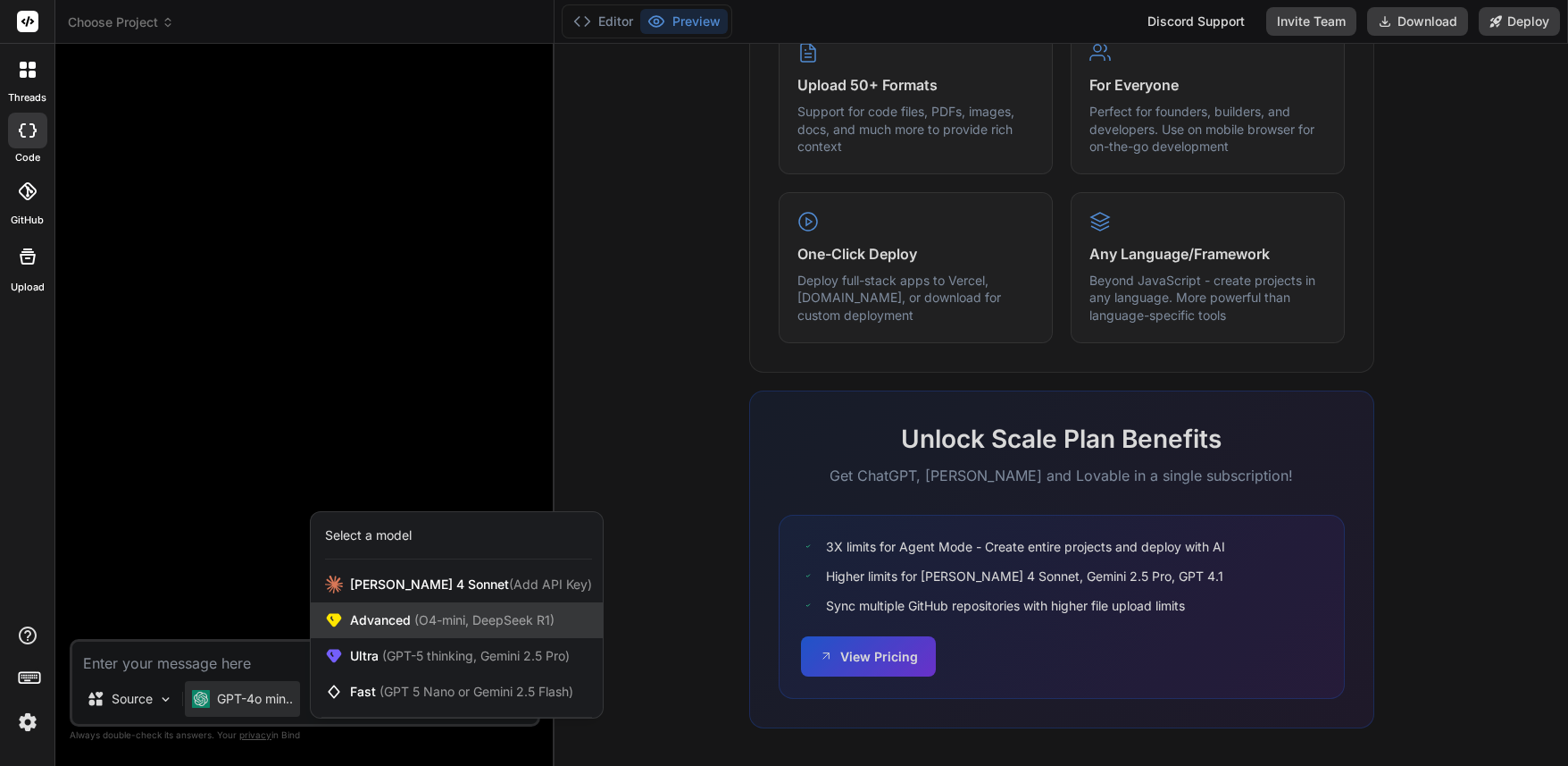
click at [431, 627] on span "Advanced (O4-mini, DeepSeek R1)" at bounding box center [453, 620] width 204 height 18
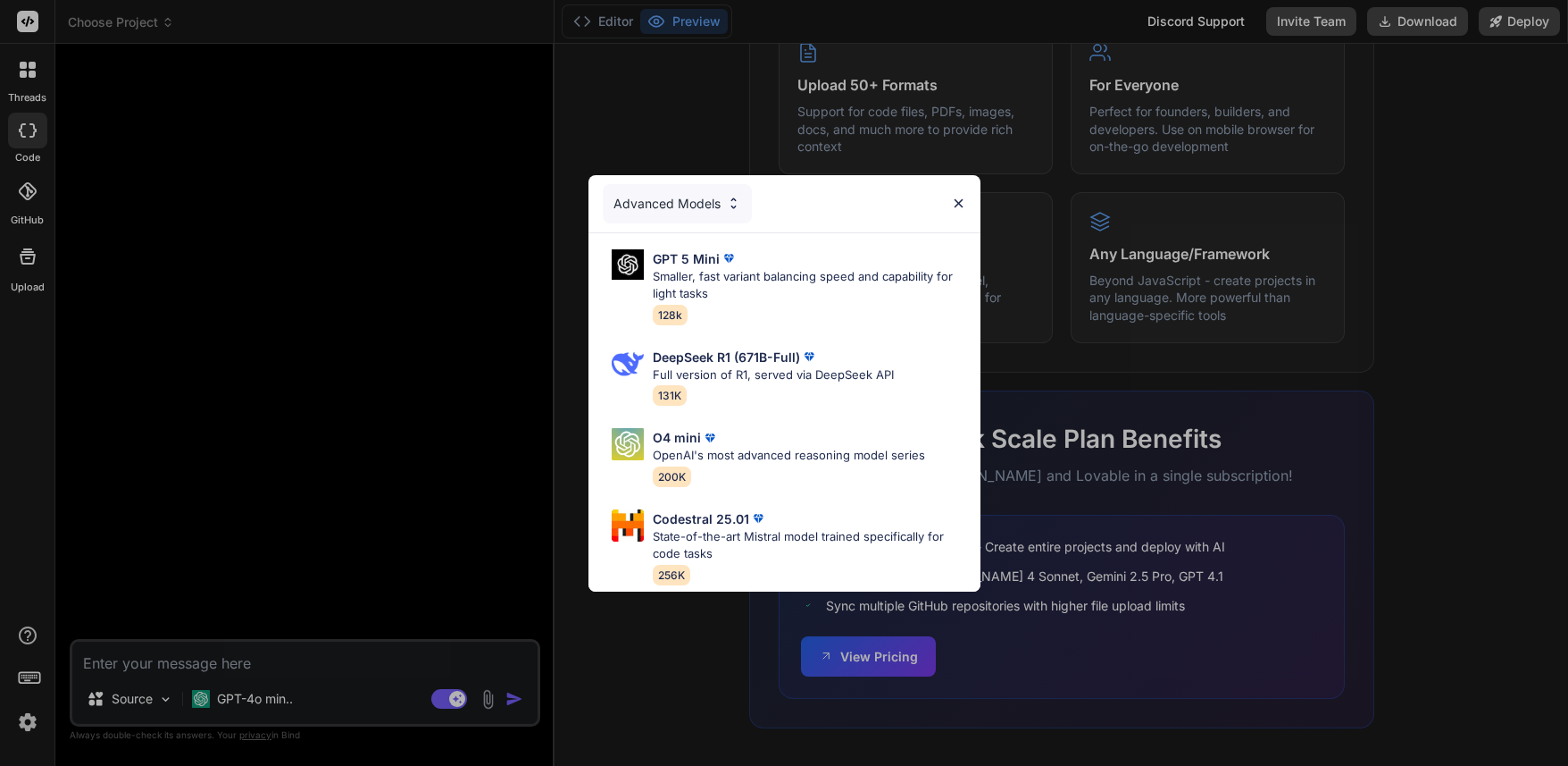
click at [959, 203] on img at bounding box center [958, 203] width 16 height 16
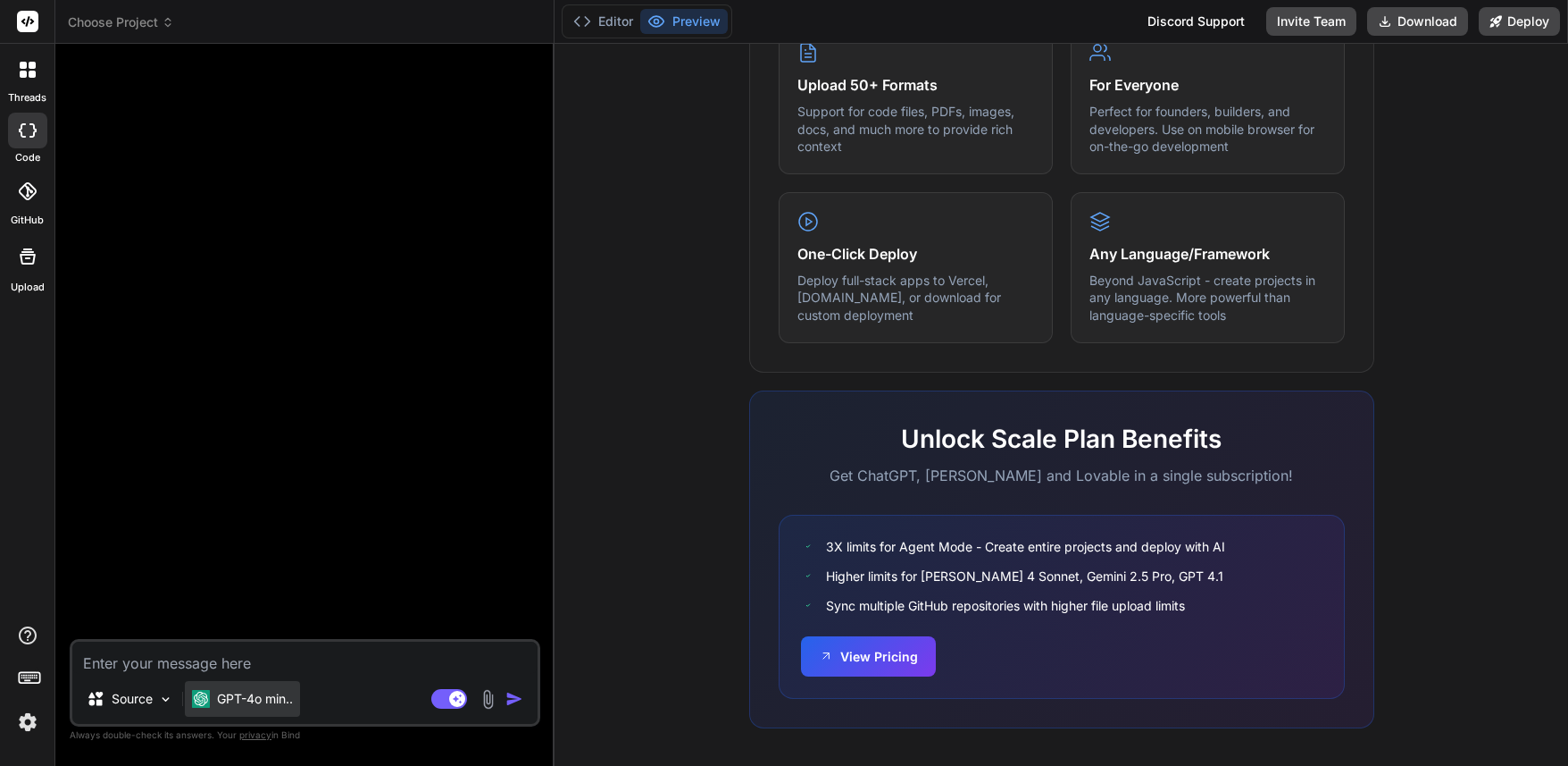
click at [256, 694] on p "GPT-4o min.." at bounding box center [255, 698] width 76 height 18
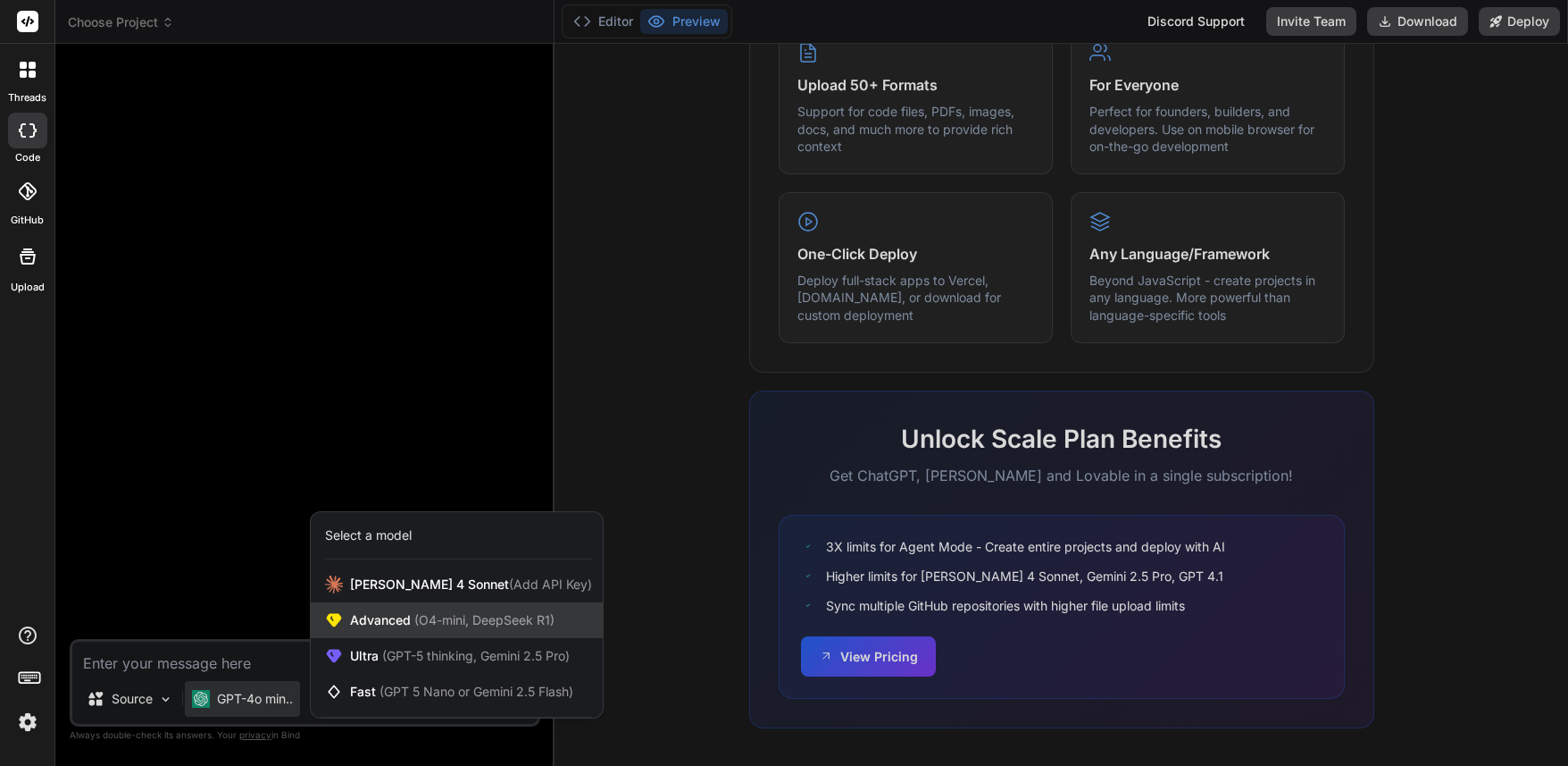
click at [385, 617] on span "Advanced (O4-mini, DeepSeek R1)" at bounding box center [453, 620] width 204 height 18
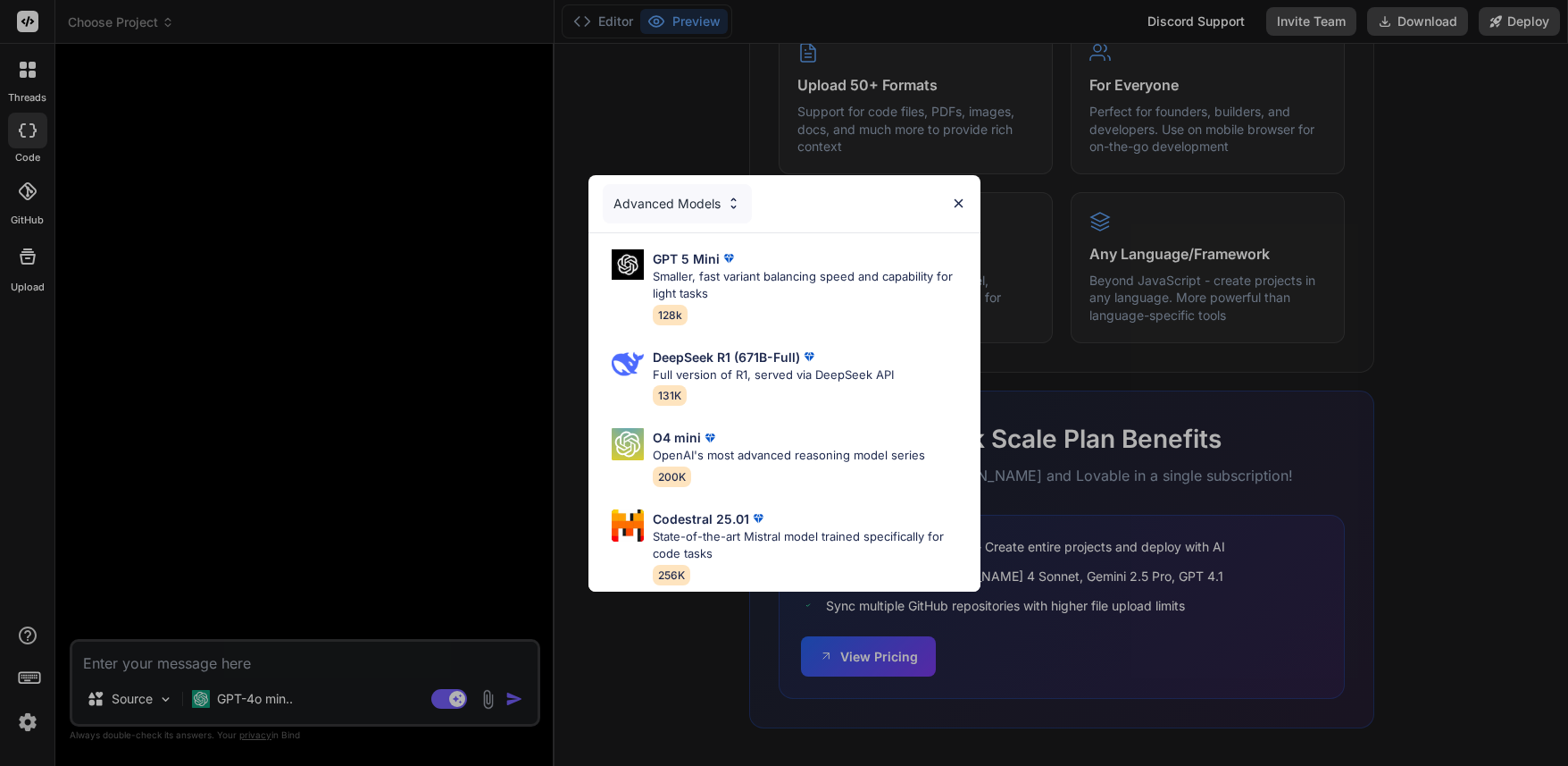
click at [956, 205] on img at bounding box center [958, 203] width 16 height 16
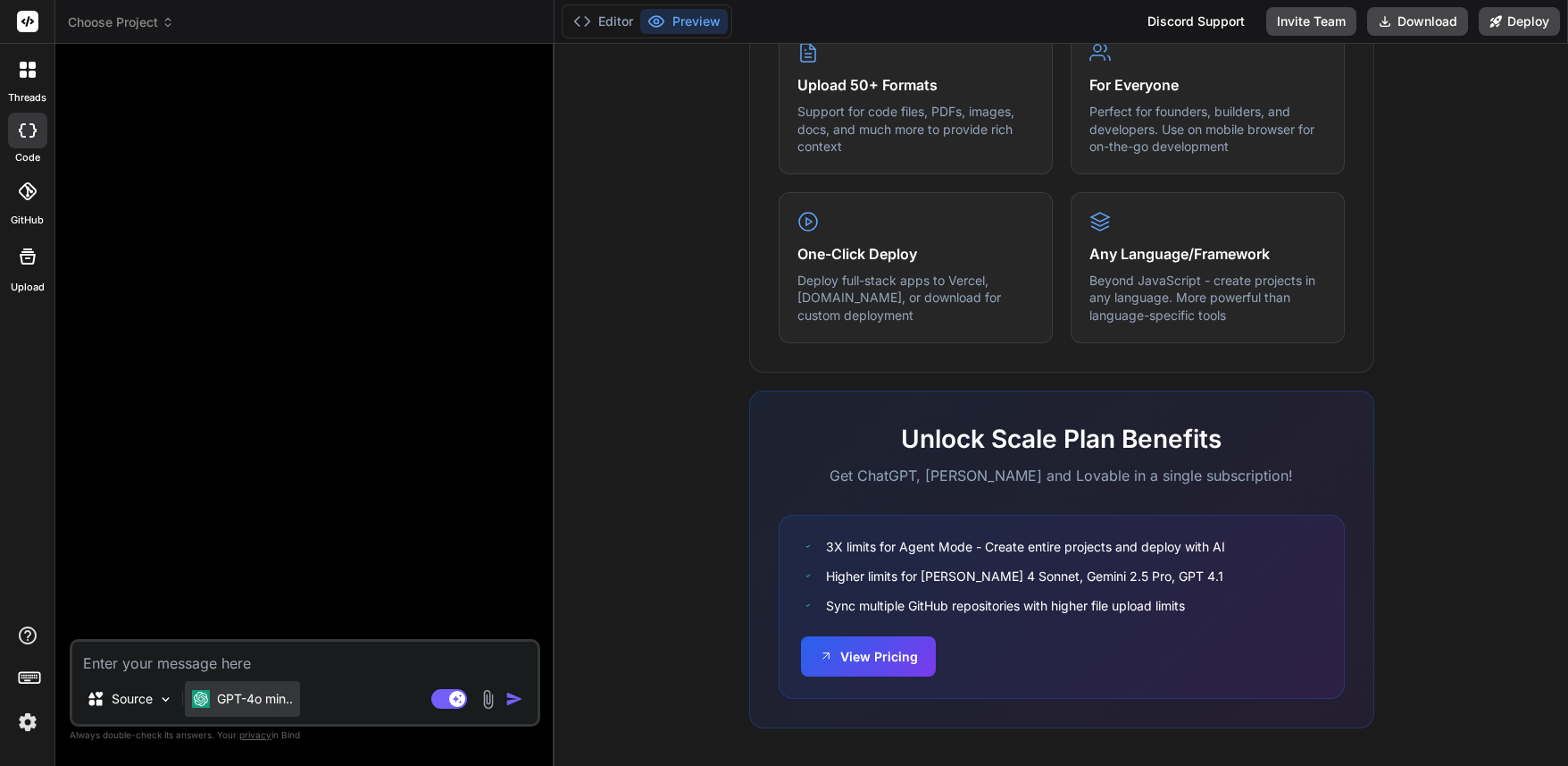
click at [258, 696] on p "GPT-4o min.." at bounding box center [255, 698] width 76 height 18
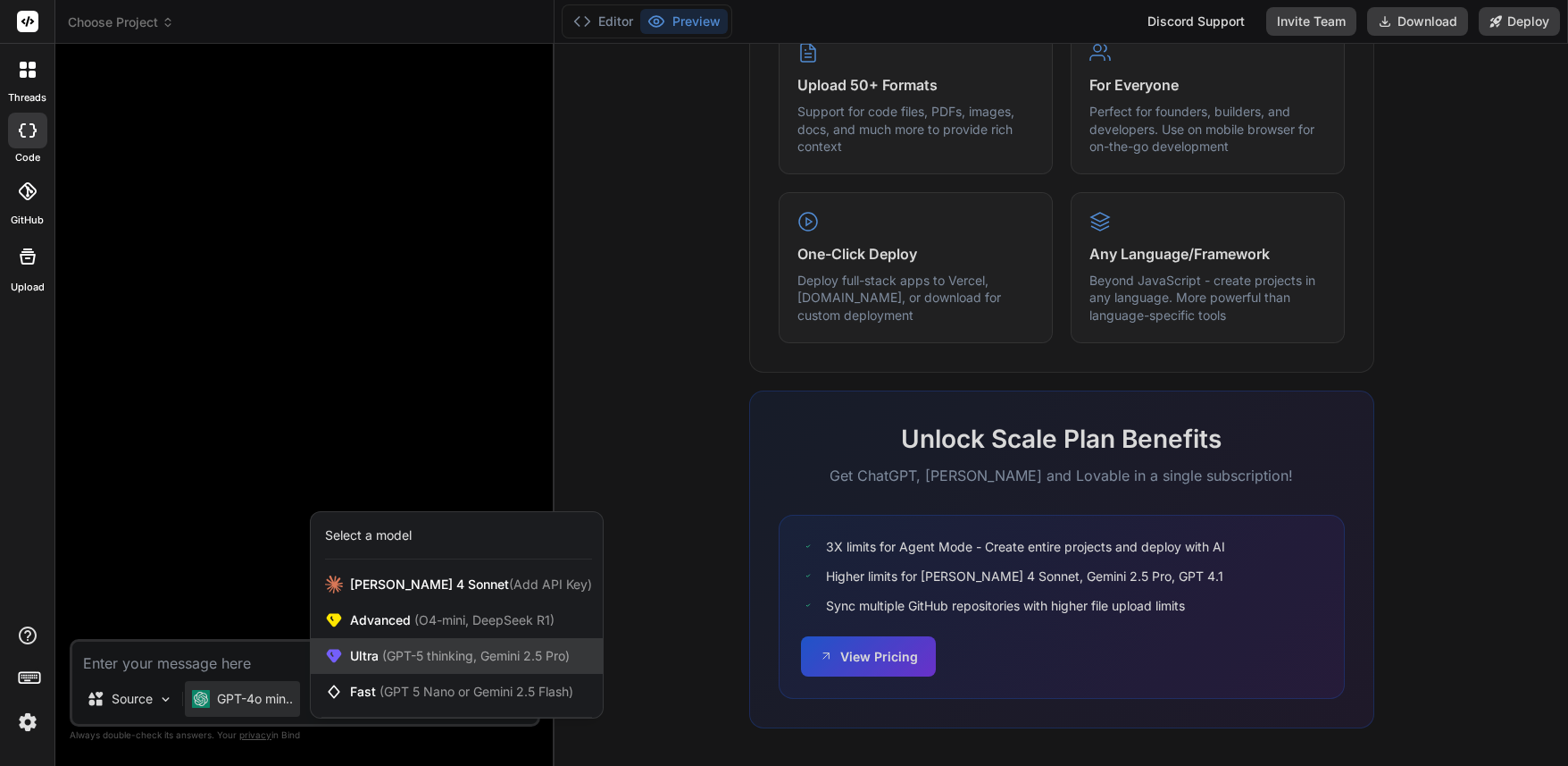
click at [376, 649] on span "Ultra (GPT-5 thinking, Gemini 2.5 Pro)" at bounding box center [460, 656] width 220 height 18
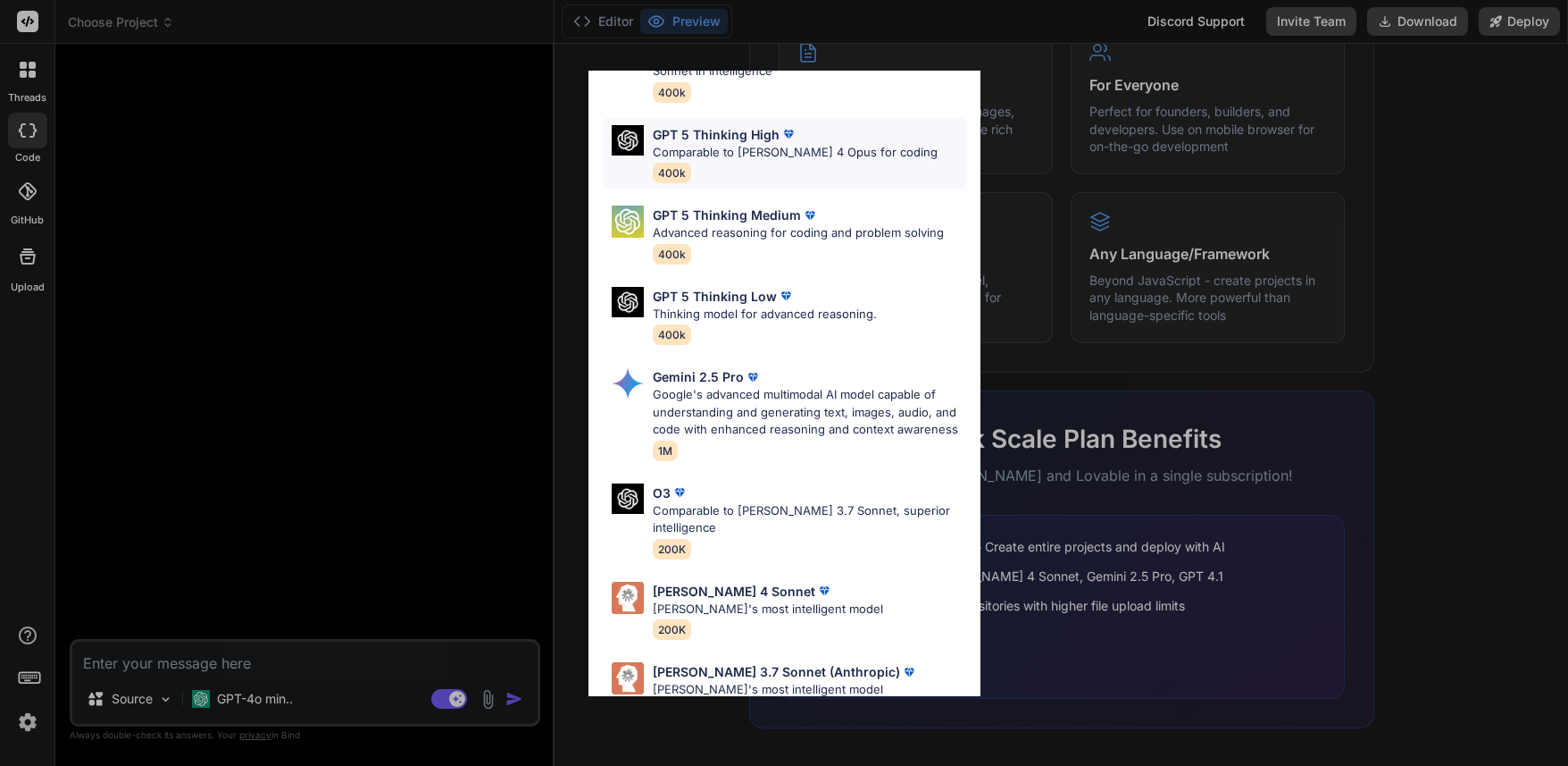
scroll to position [131, 0]
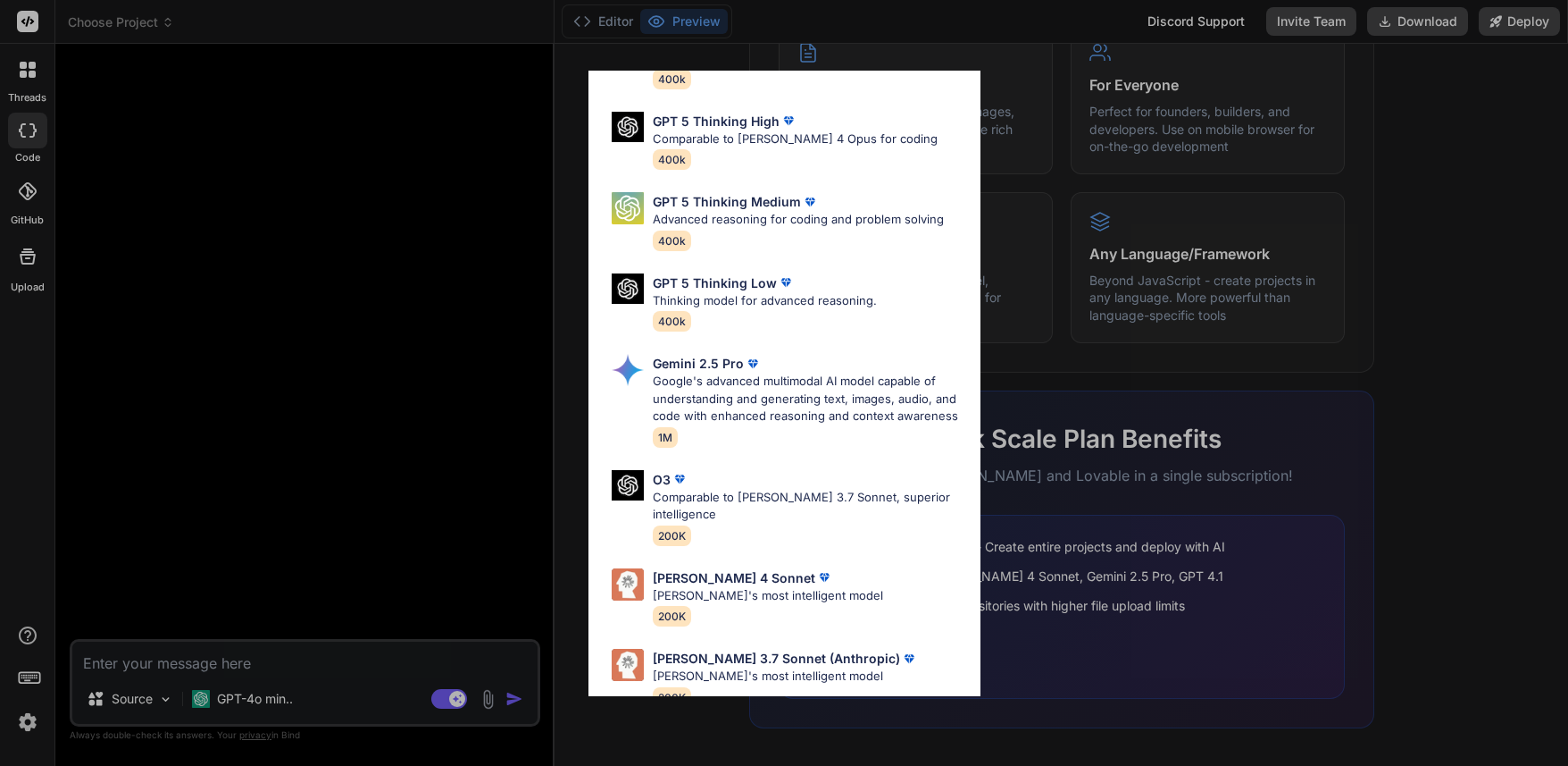
click at [254, 695] on div "Ultra Models GPT 5 OpenAI's best AI model, matches Claude 4 Sonnet in Intellige…" at bounding box center [784, 383] width 1568 height 766
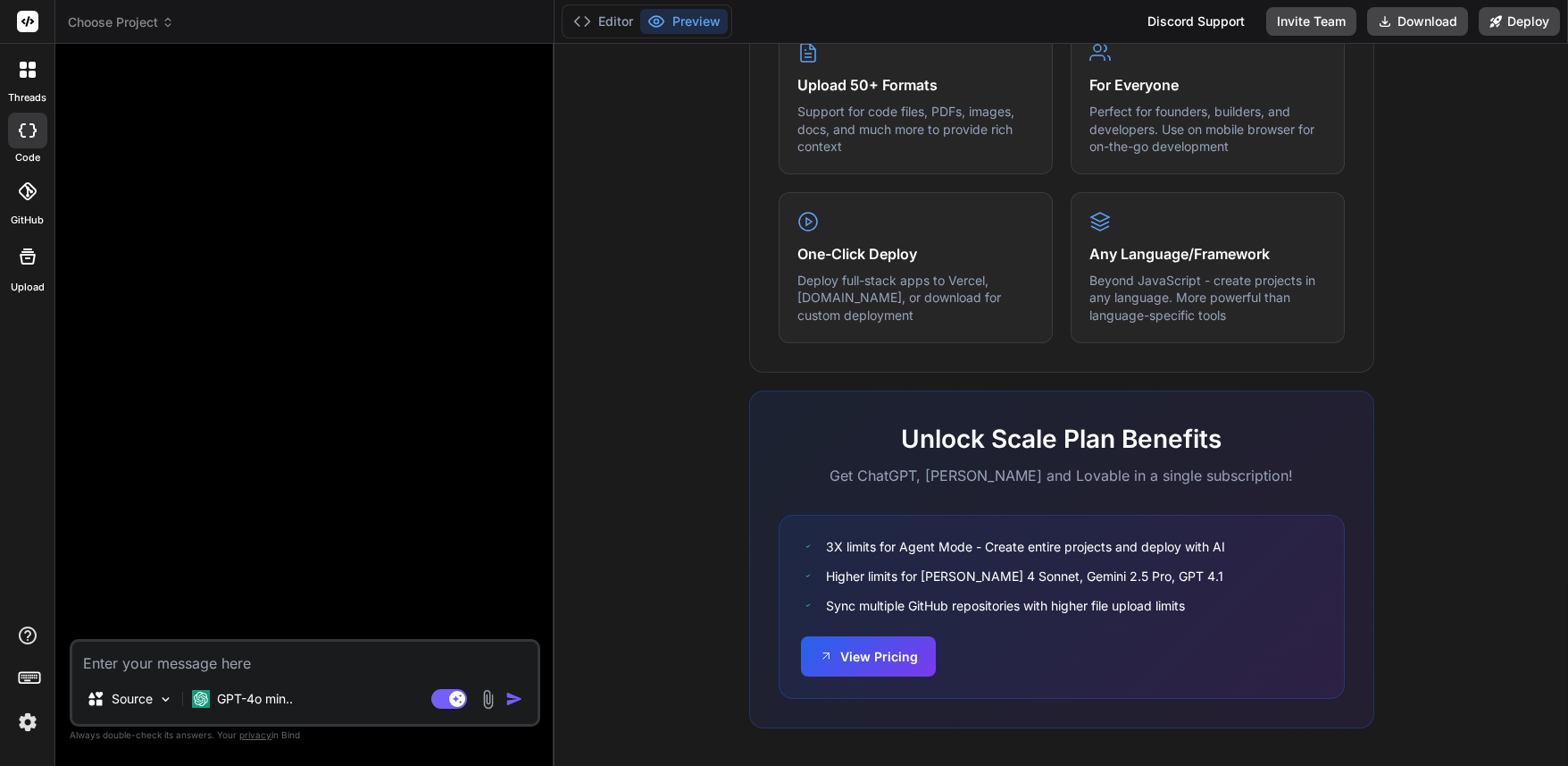
click at [254, 695] on p "GPT-4o min.." at bounding box center [255, 698] width 76 height 18
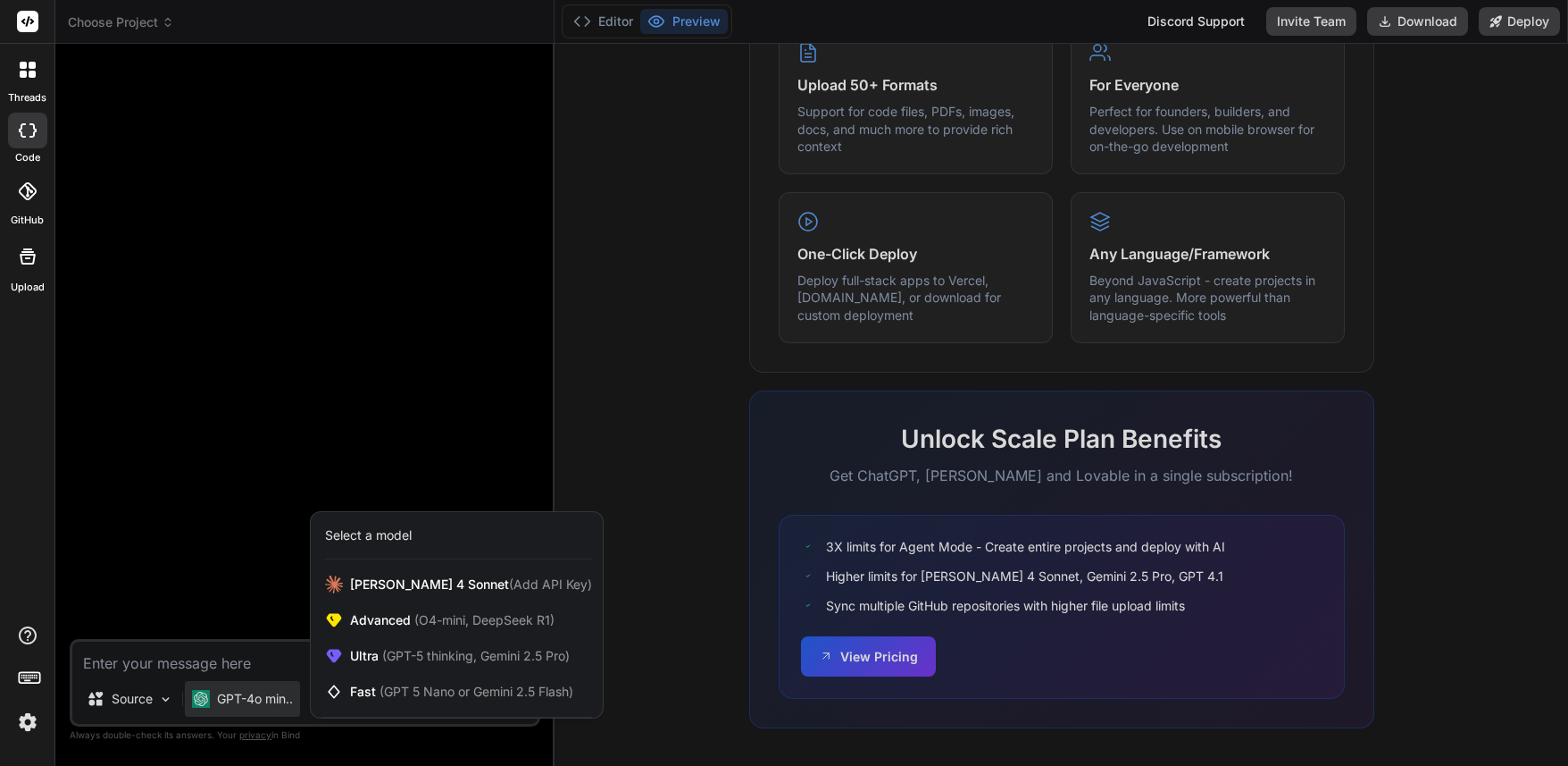
click at [254, 695] on div at bounding box center [784, 383] width 1568 height 766
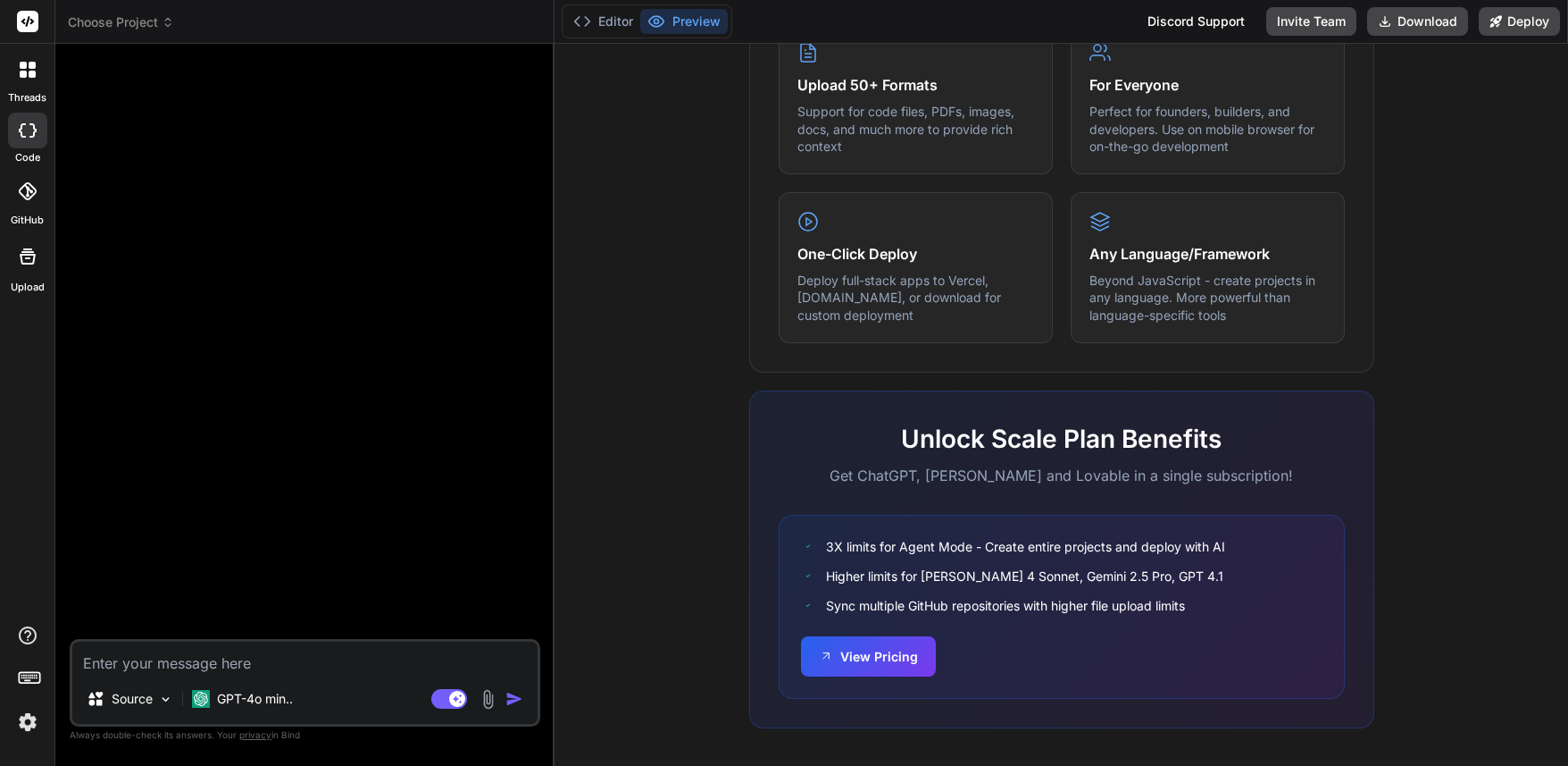
click at [254, 695] on p "GPT-4o min.." at bounding box center [255, 698] width 76 height 18
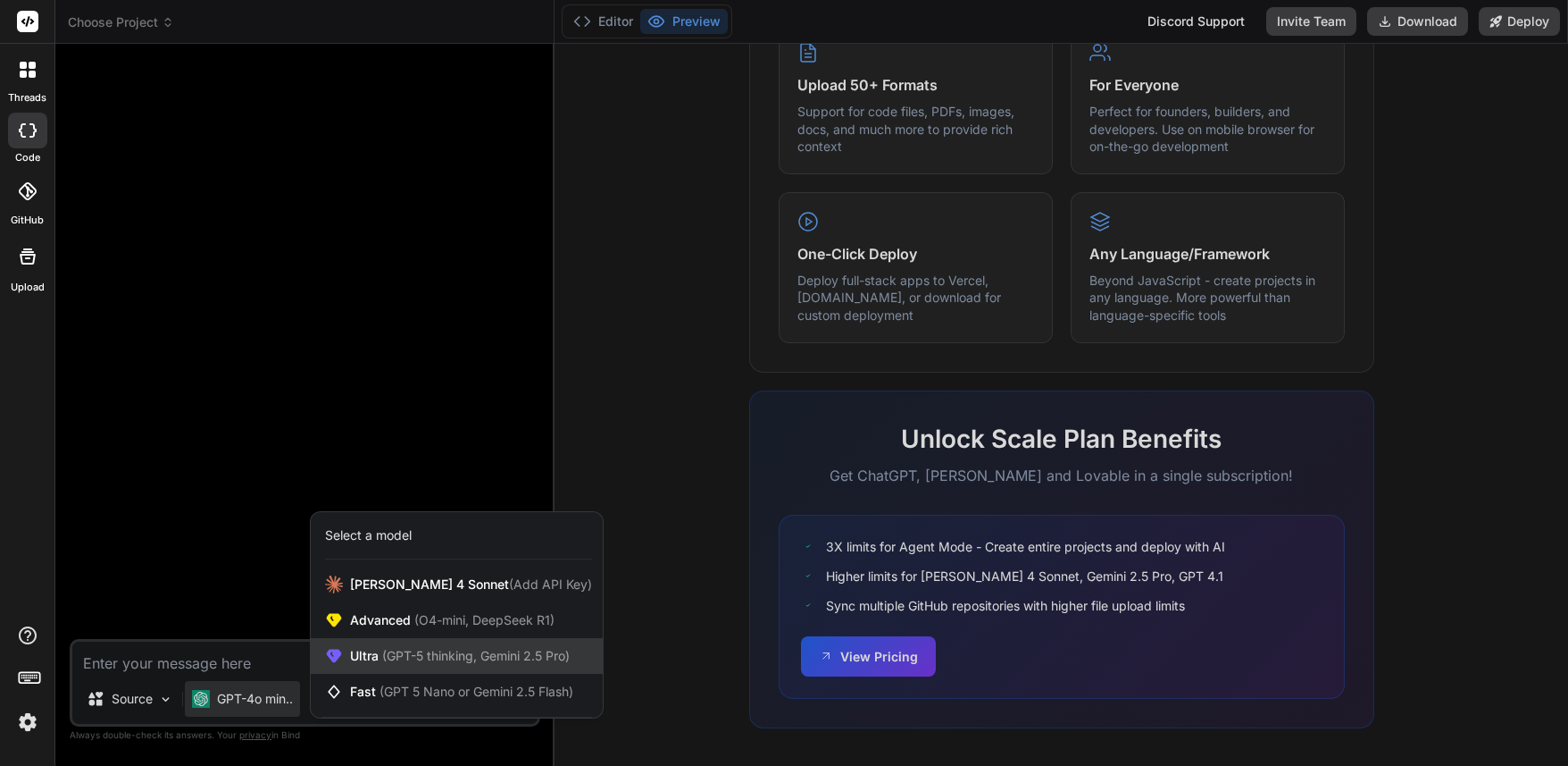
click at [397, 649] on span "(GPT-5 thinking, Gemini 2.5 Pro)" at bounding box center [474, 655] width 191 height 16
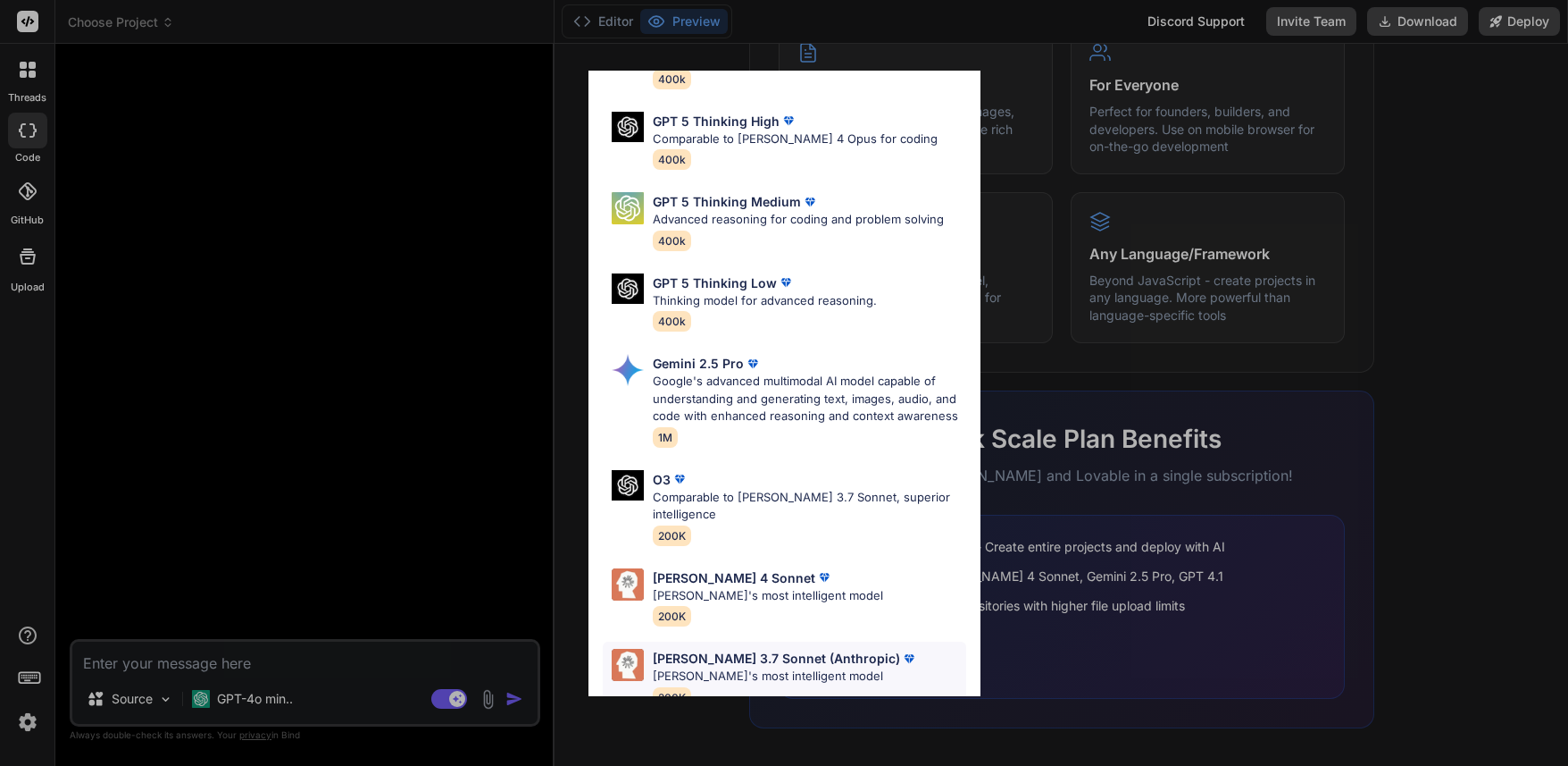
click at [705, 667] on p "[PERSON_NAME]'s most intelligent model" at bounding box center [785, 677] width 266 height 18
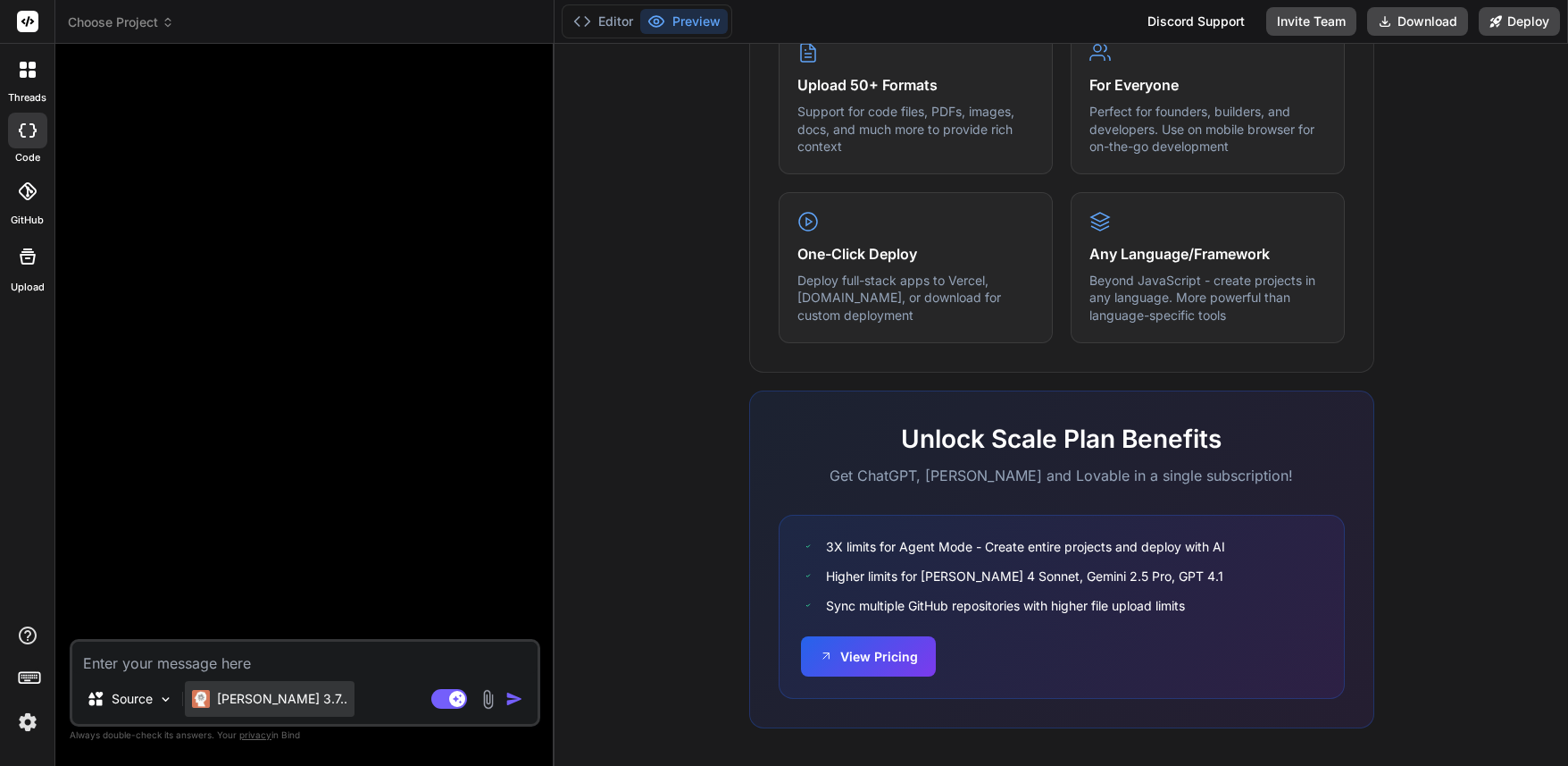
click at [249, 706] on p "Claude 3.7.." at bounding box center [282, 698] width 131 height 18
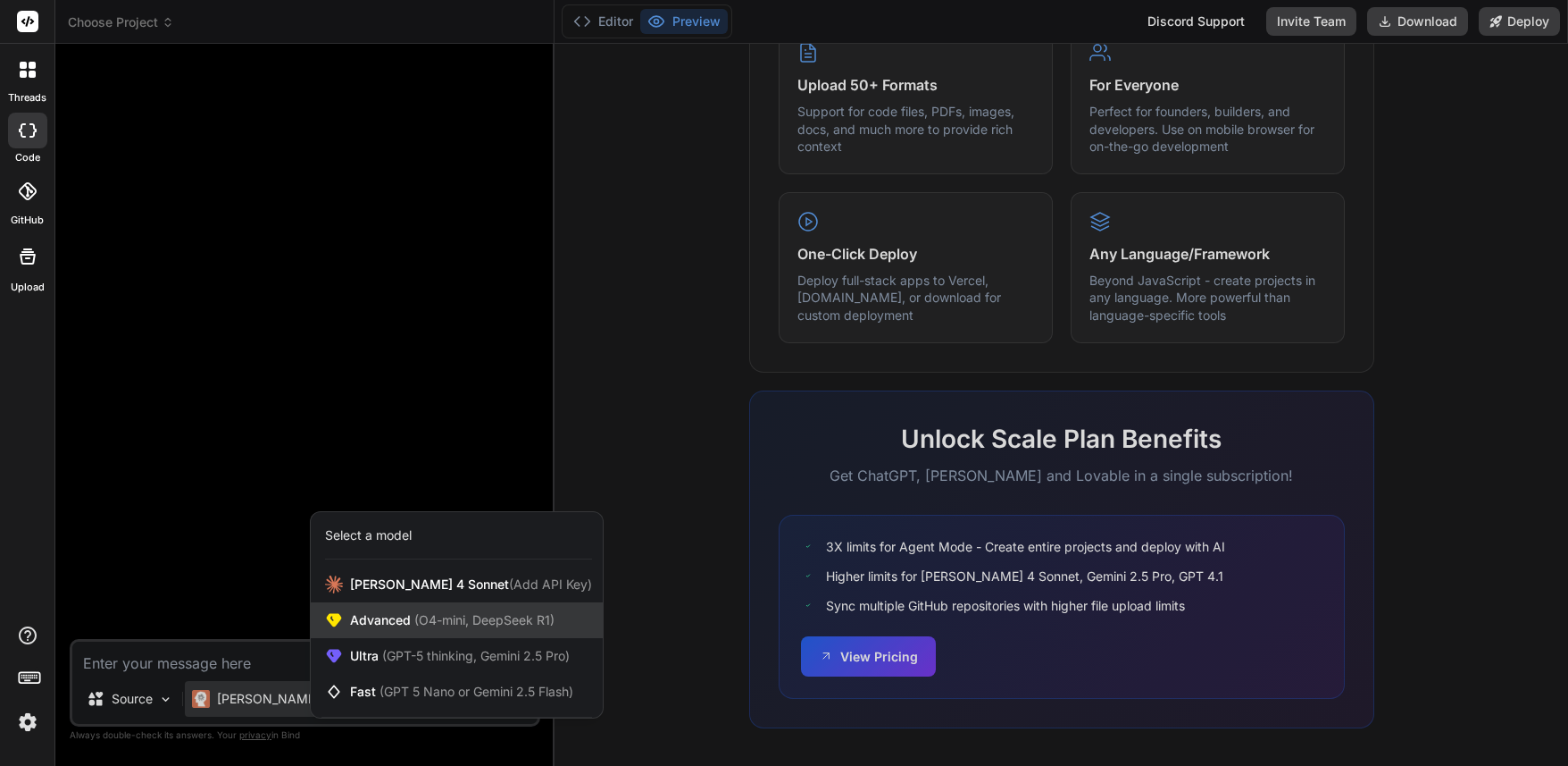
click at [389, 624] on span "Advanced (O4-mini, DeepSeek R1)" at bounding box center [453, 620] width 204 height 18
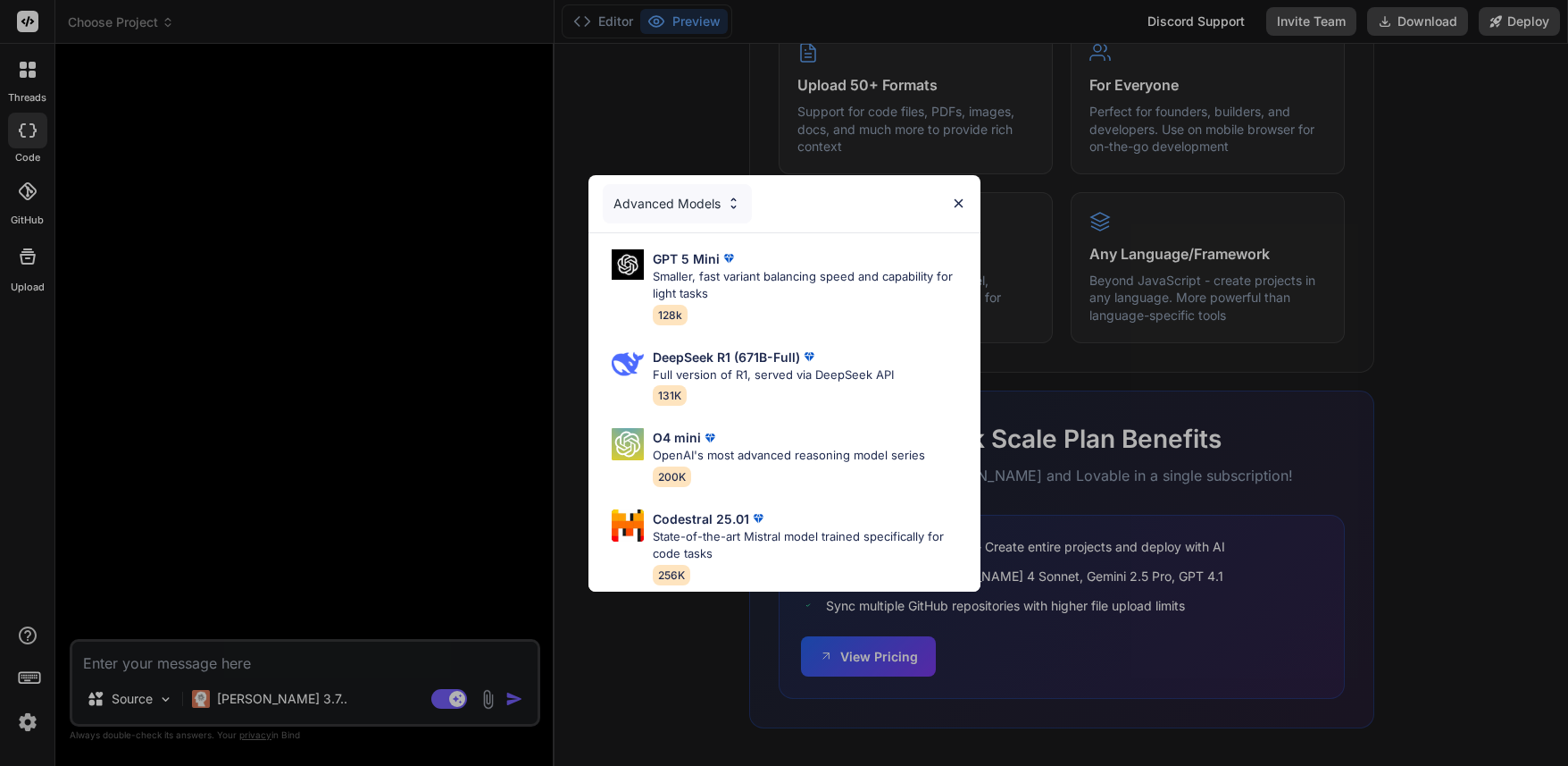
click at [282, 688] on div "Advanced Models GPT 5 Mini Smaller, fast variant balancing speed and capability…" at bounding box center [784, 383] width 1568 height 766
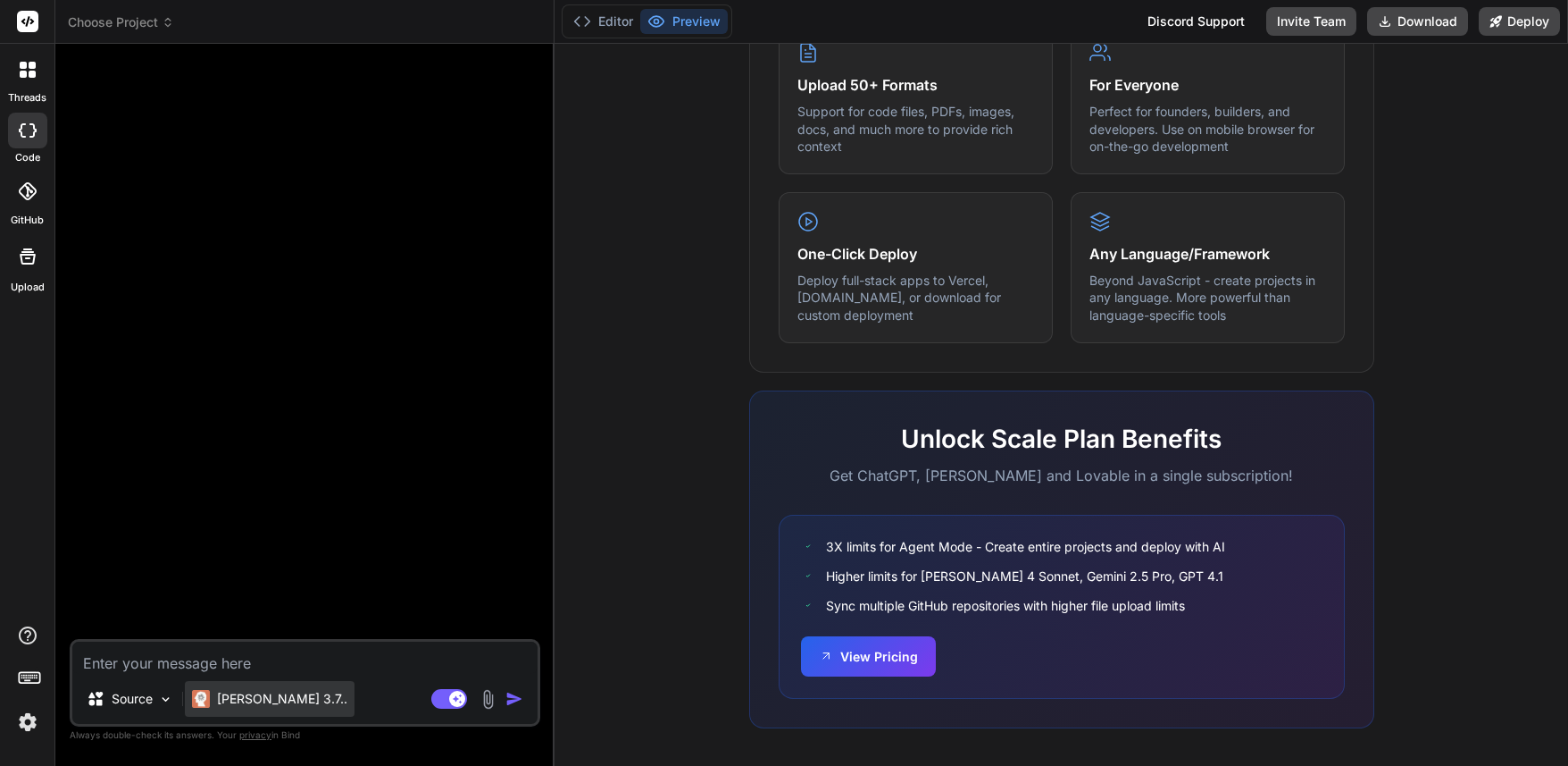
click at [287, 688] on div "Claude 3.7.." at bounding box center [270, 698] width 170 height 36
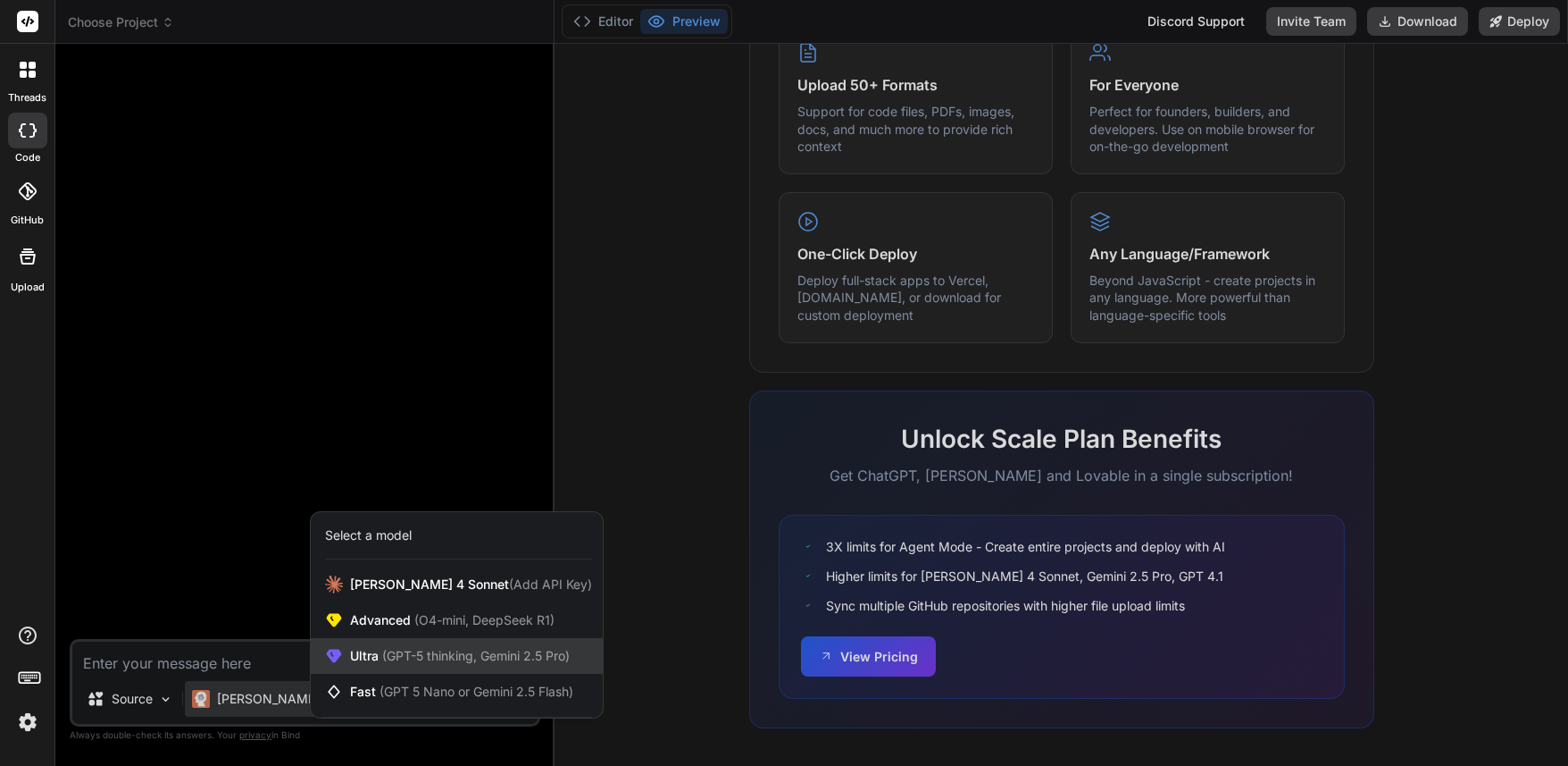
click at [396, 645] on div "Ultra (GPT-5 thinking, Gemini 2.5 Pro)" at bounding box center [457, 656] width 292 height 36
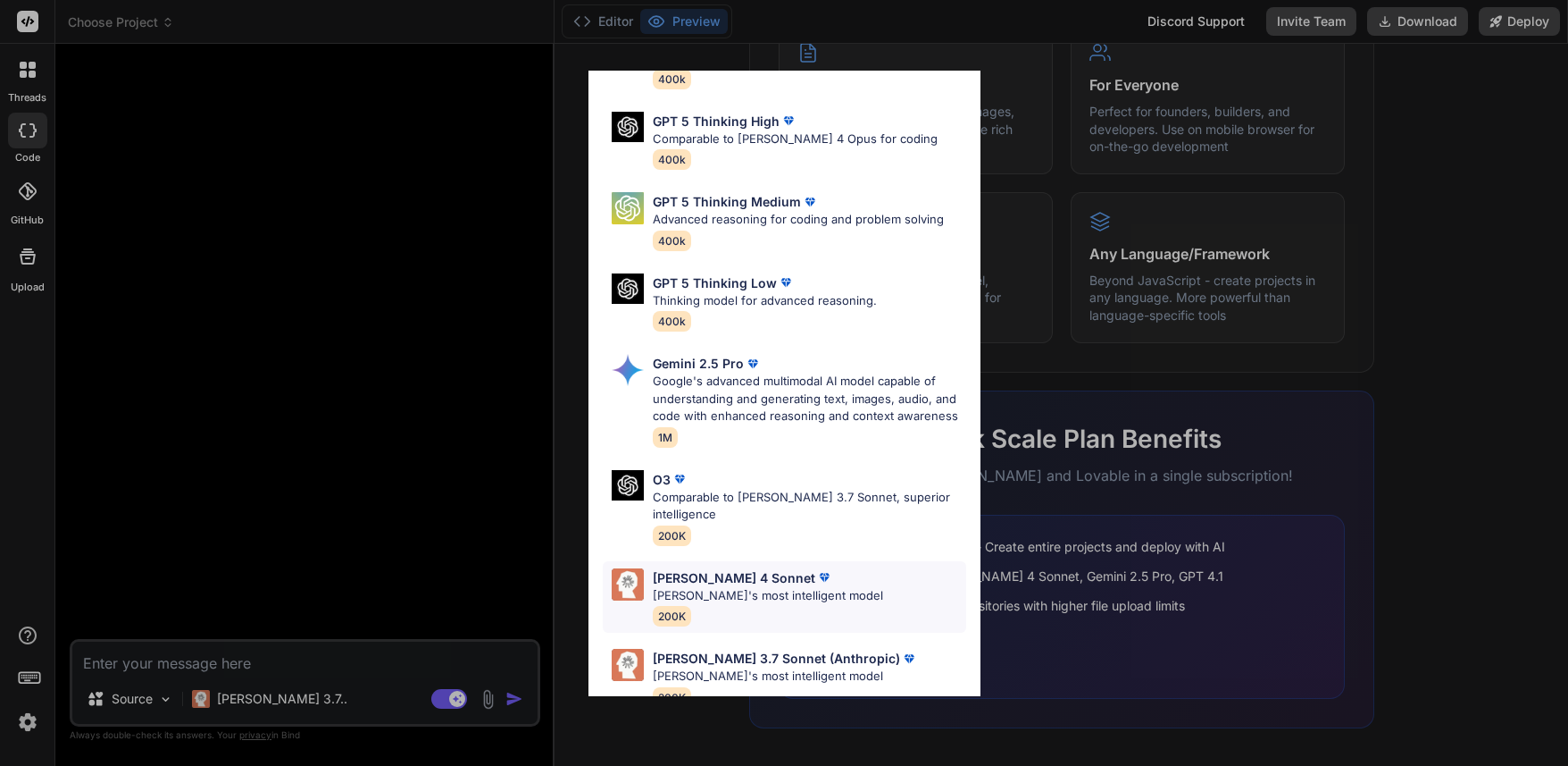
click at [707, 587] on p "[PERSON_NAME]'s most intelligent model" at bounding box center [768, 596] width 230 height 18
type textarea "x"
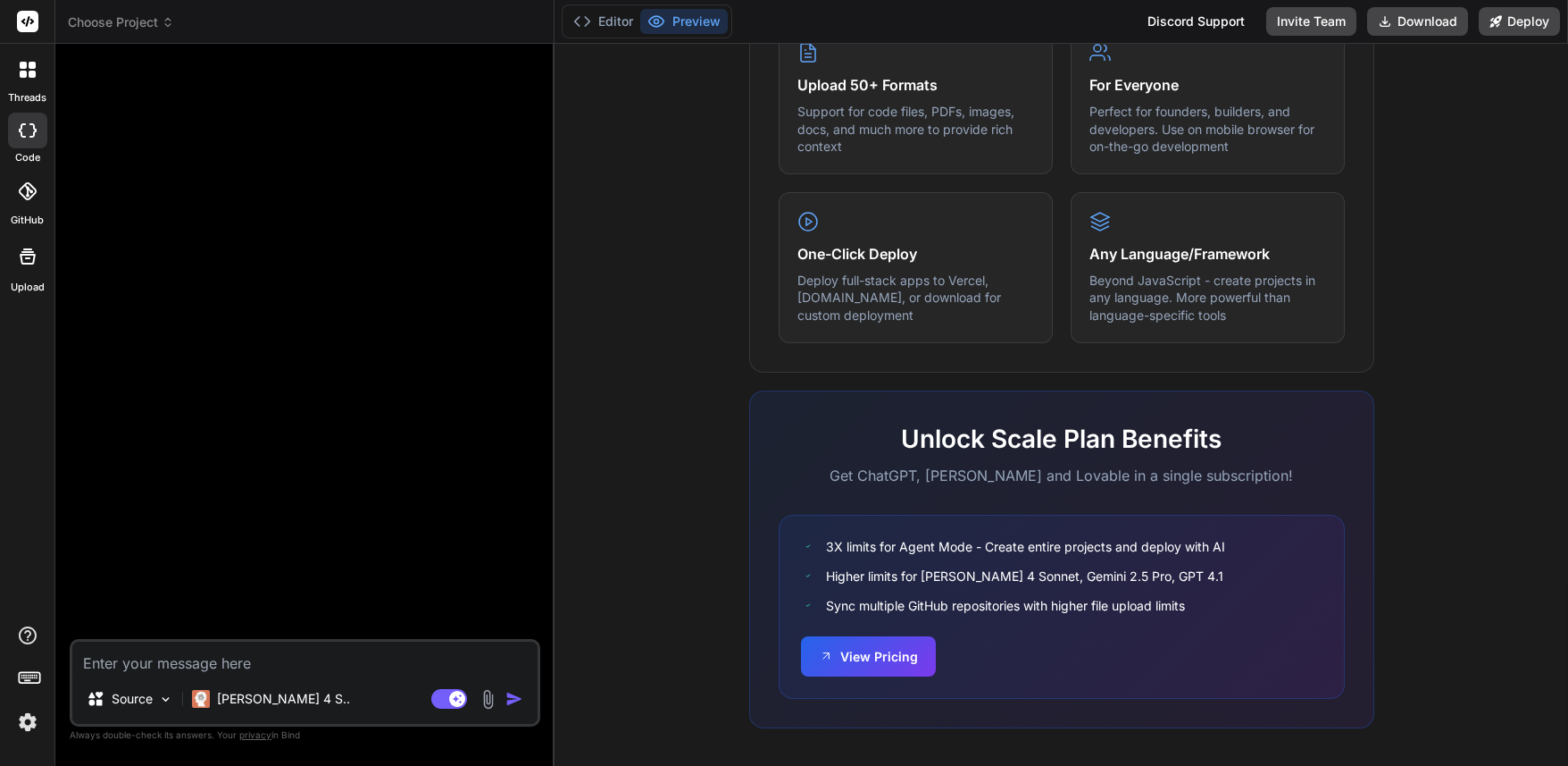
click at [112, 26] on span "Choose Project" at bounding box center [120, 23] width 106 height 18
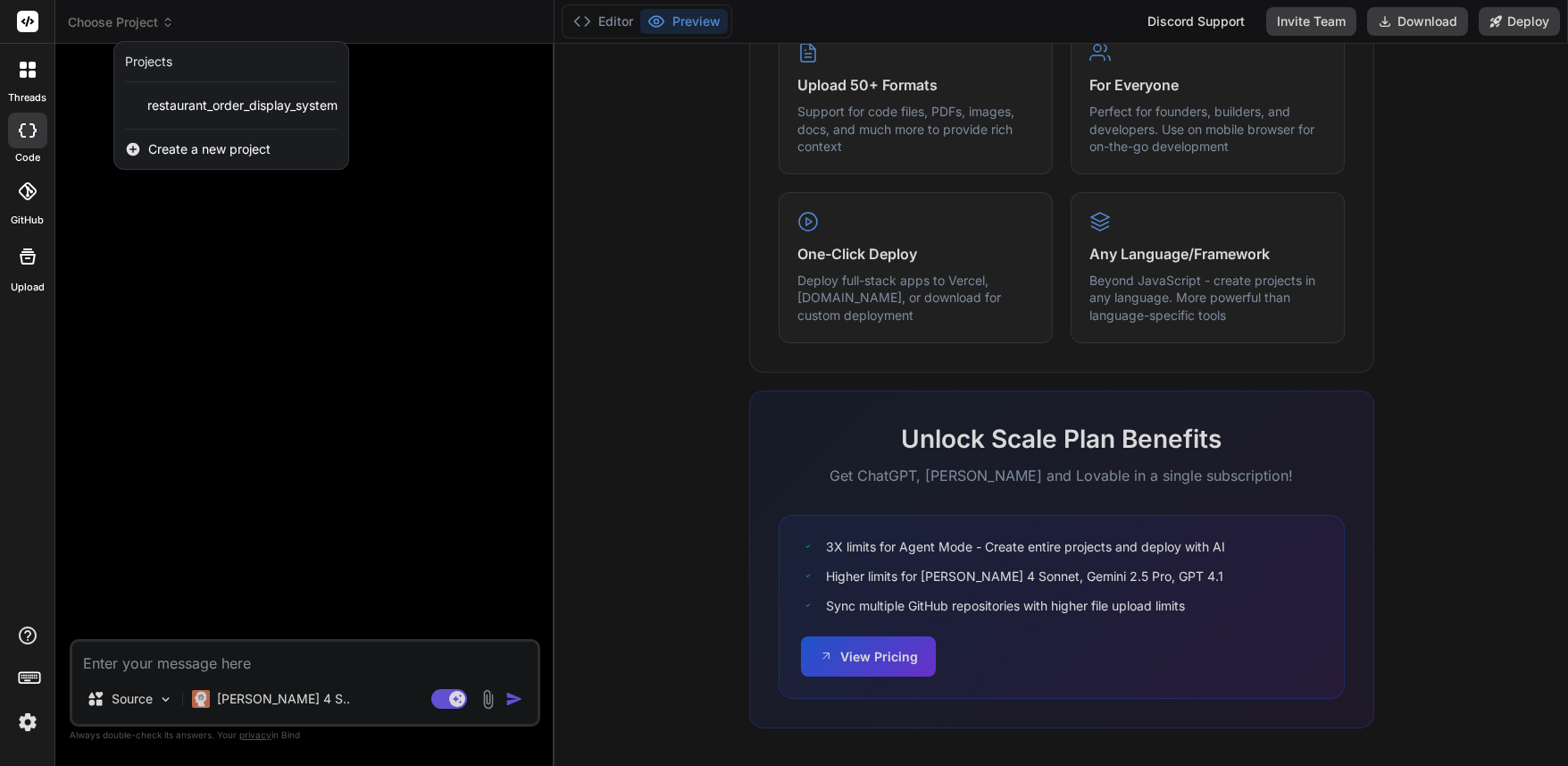
click at [112, 26] on div at bounding box center [784, 383] width 1568 height 766
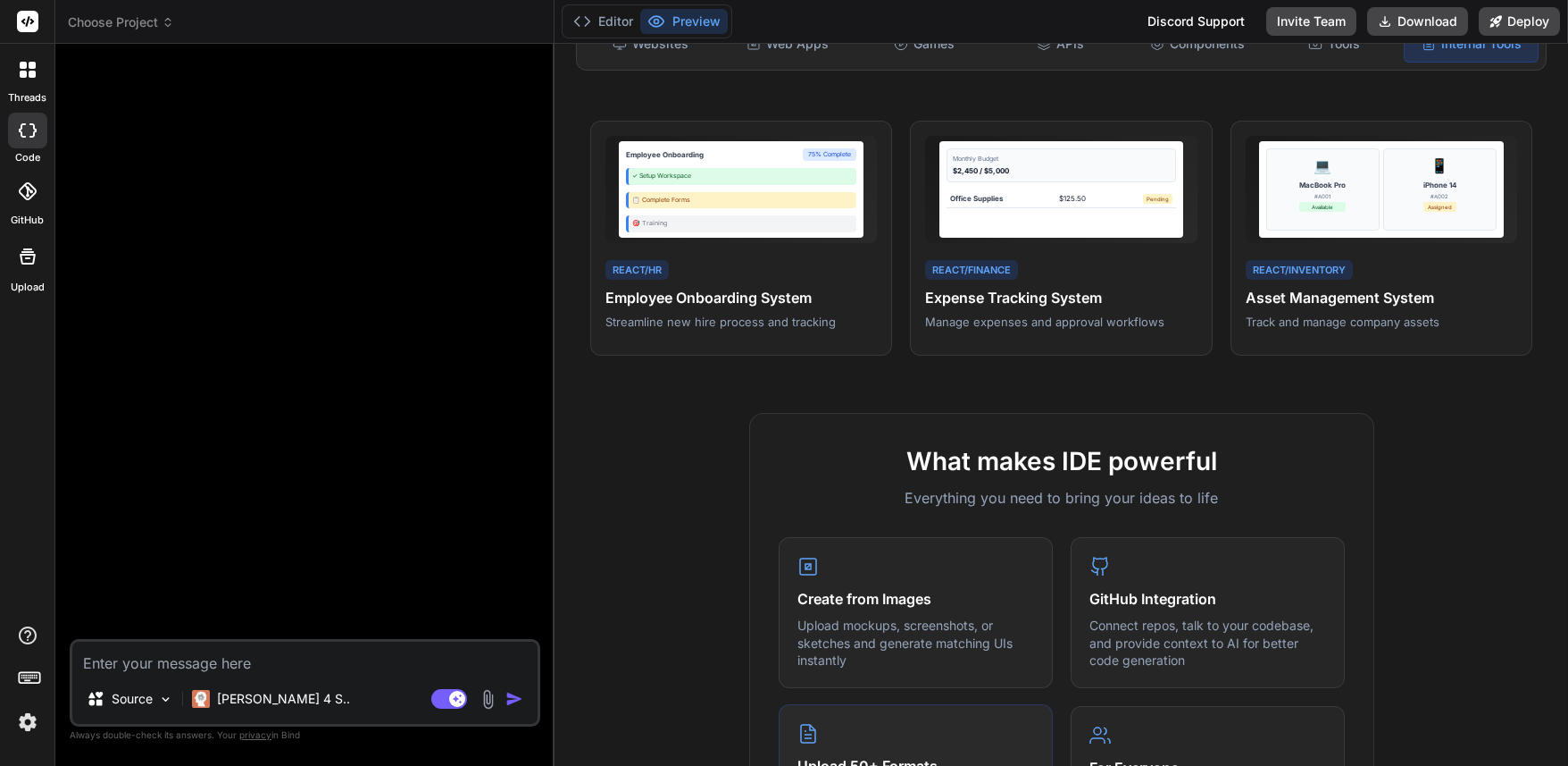
scroll to position [0, 0]
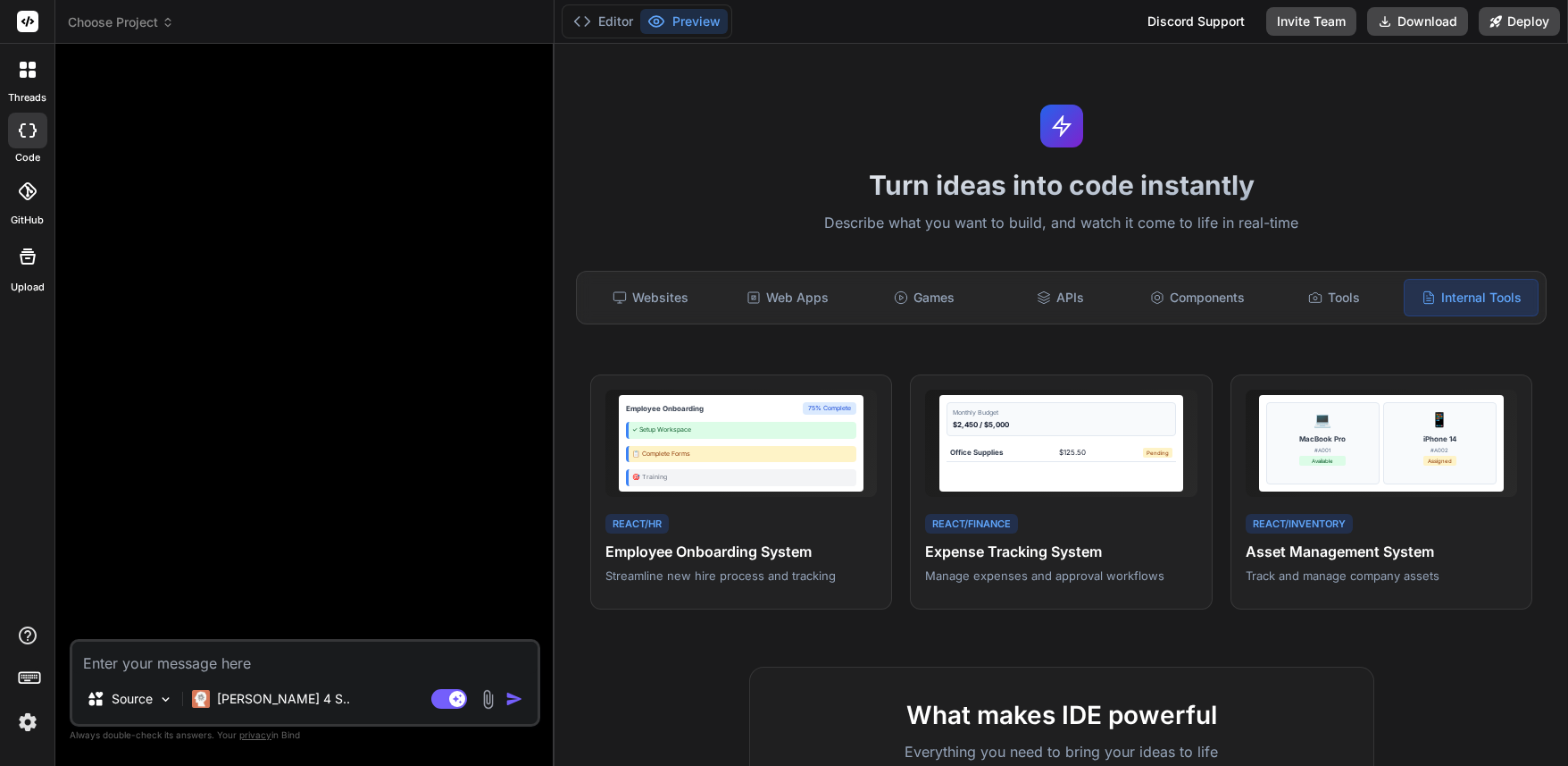
click at [32, 81] on div at bounding box center [27, 69] width 37 height 37
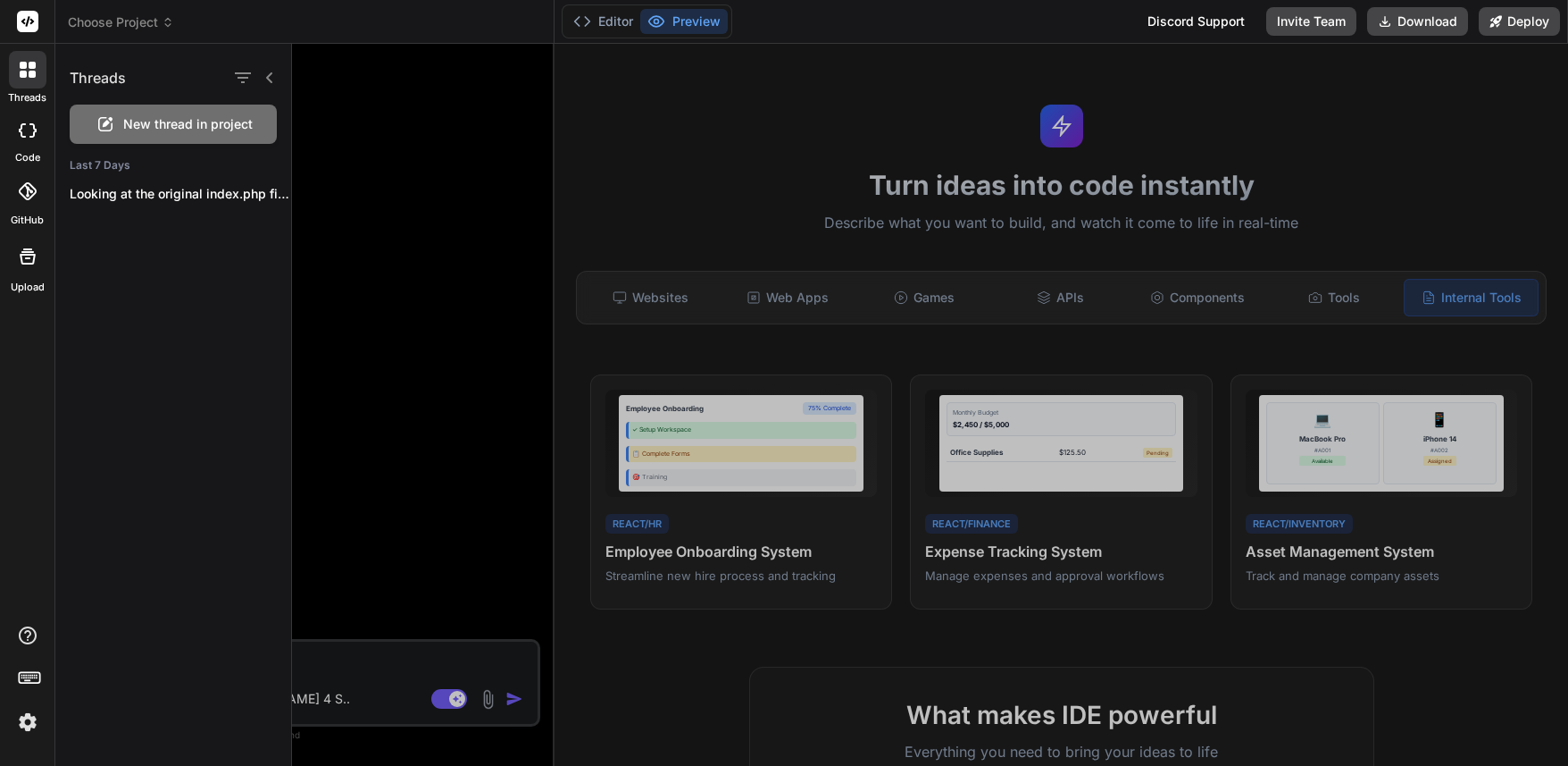
click at [32, 81] on div at bounding box center [27, 69] width 37 height 37
click at [273, 79] on icon at bounding box center [270, 78] width 15 height 15
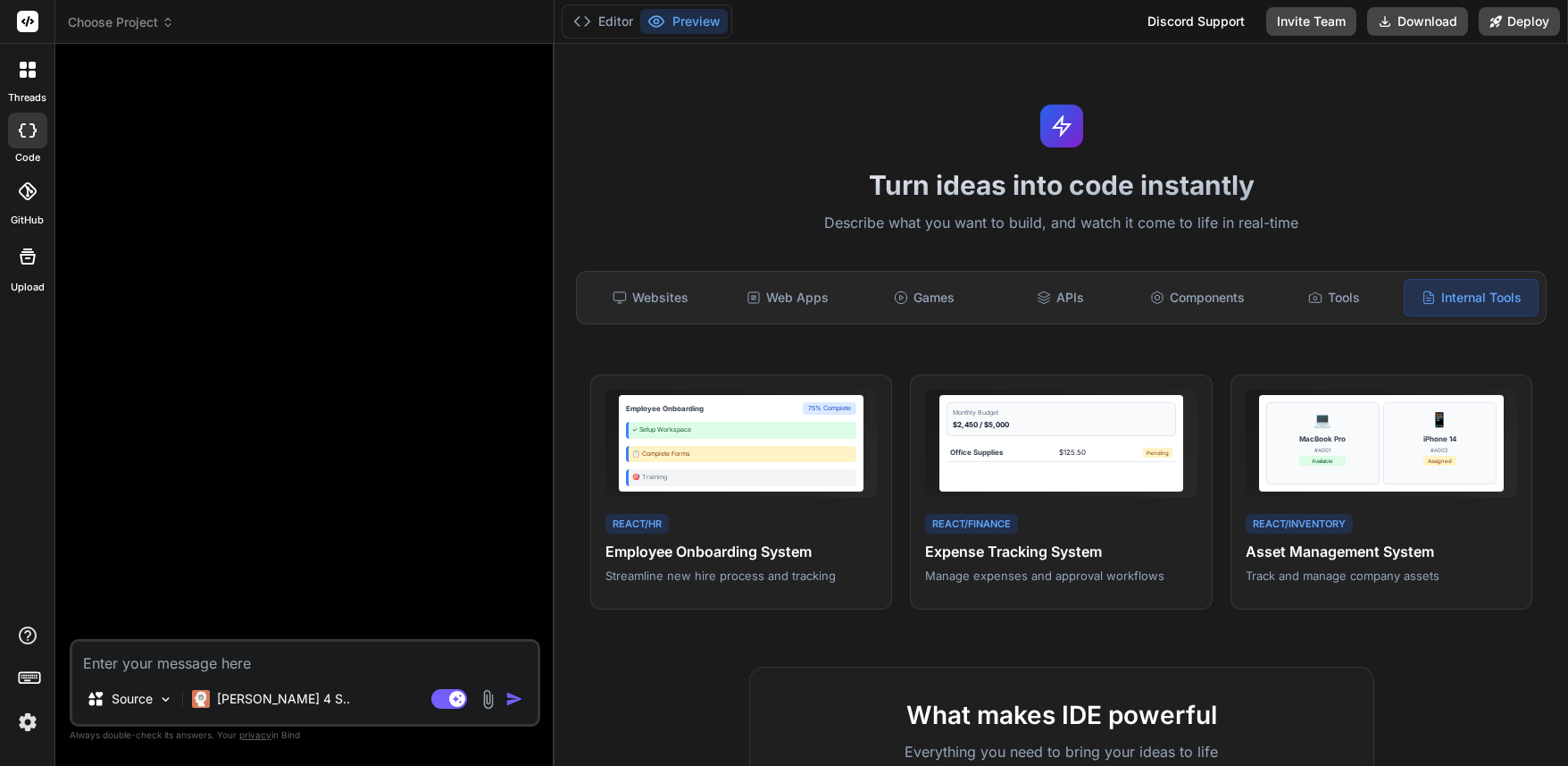
click at [157, 27] on span "Choose Project" at bounding box center [120, 23] width 106 height 18
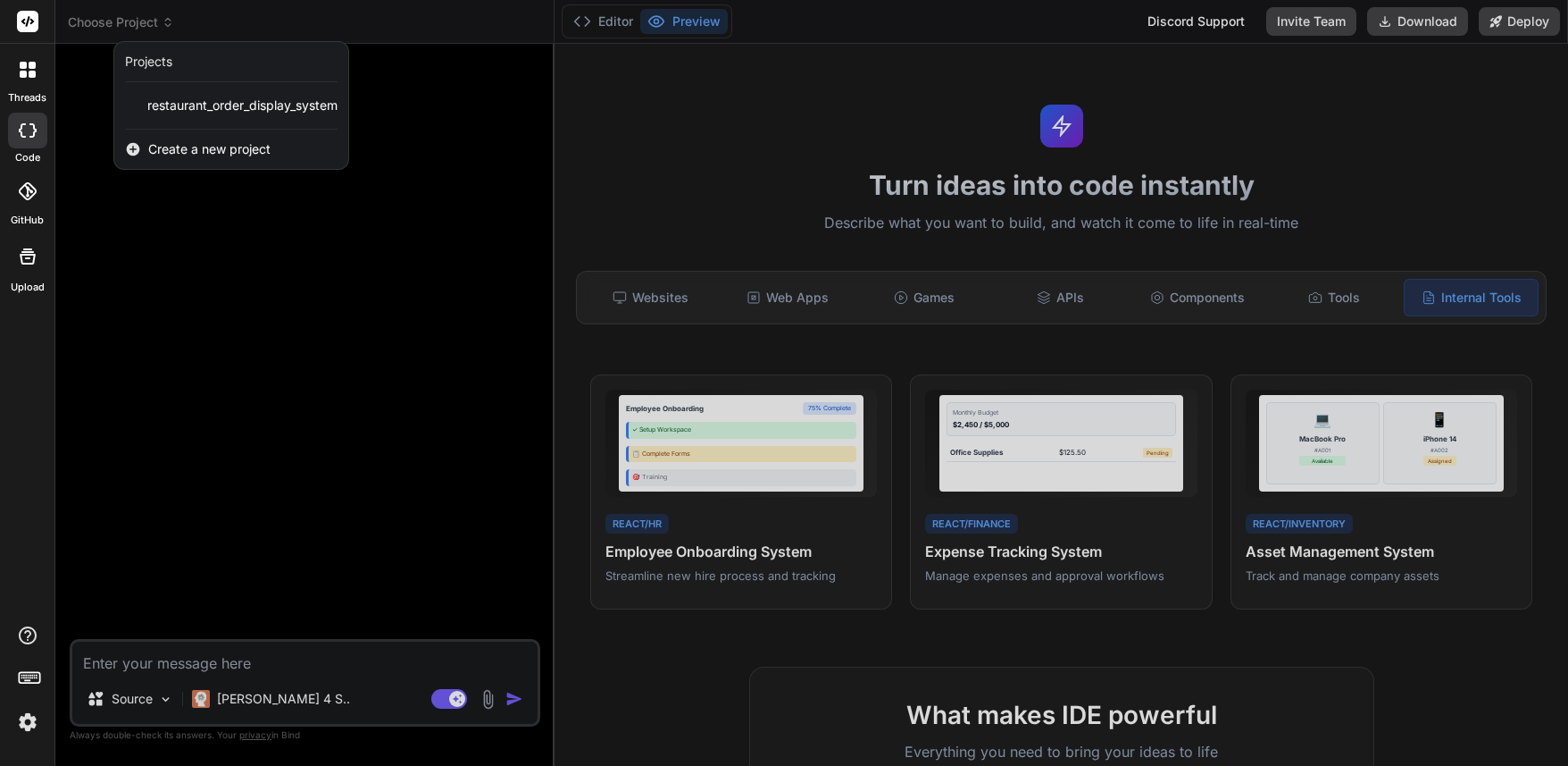
click at [447, 83] on div at bounding box center [784, 383] width 1568 height 766
